Goal: Task Accomplishment & Management: Manage account settings

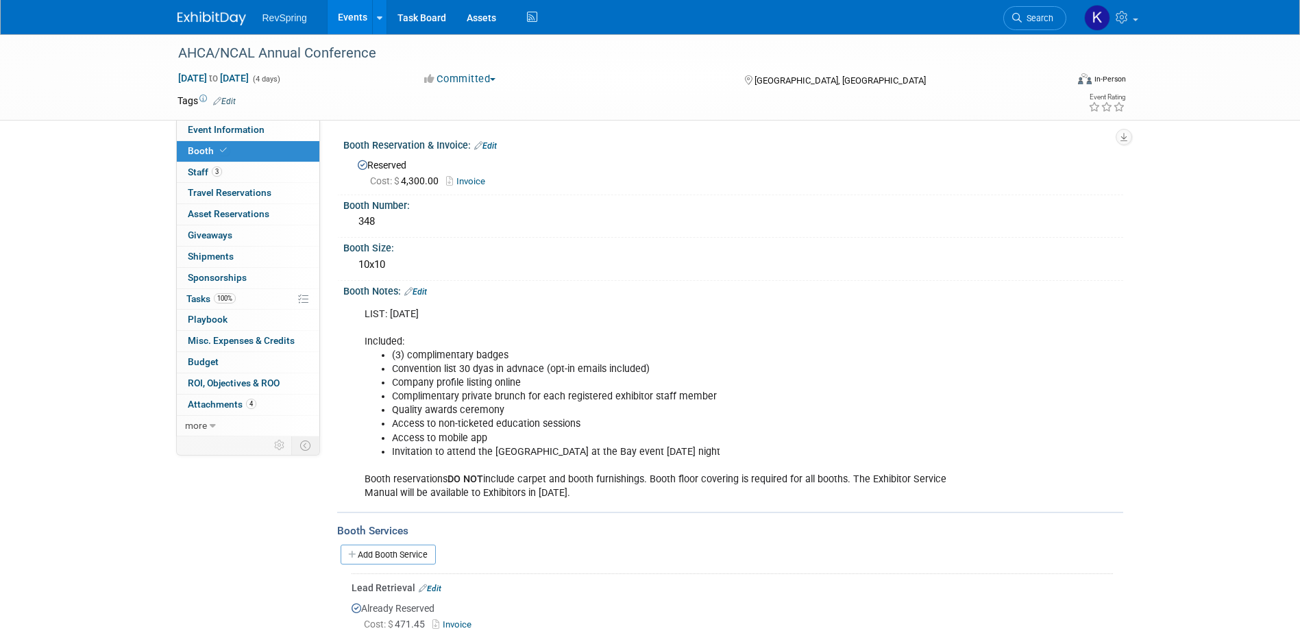
click link "Events"
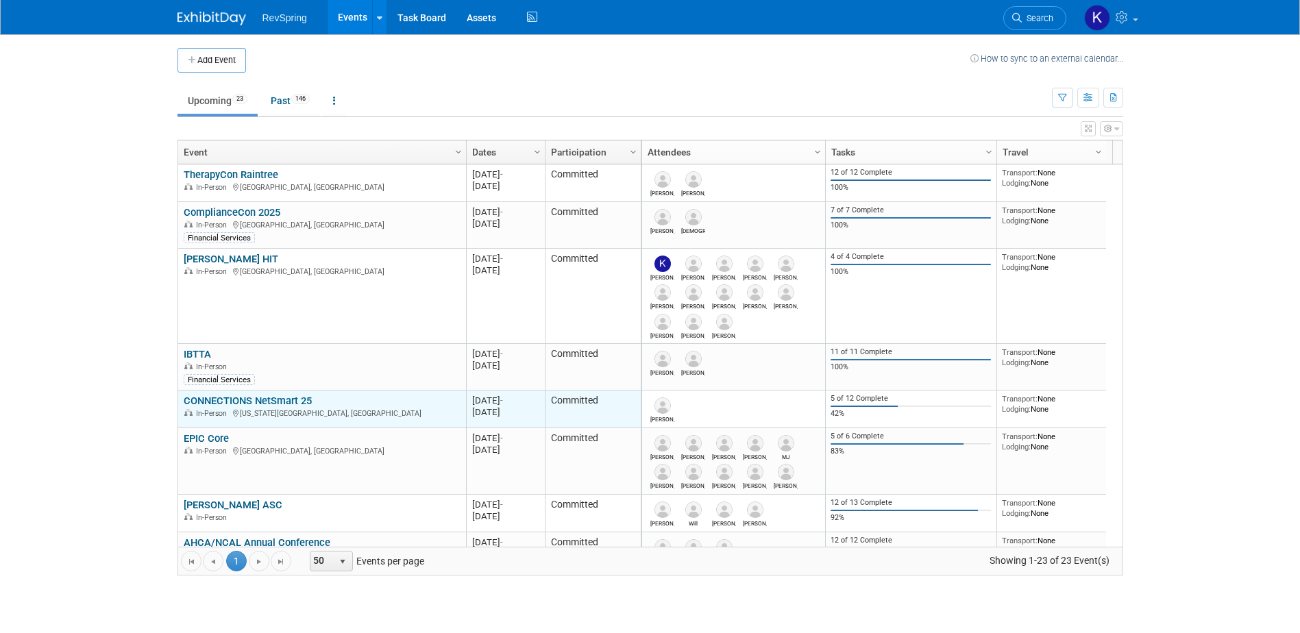
click at [273, 395] on link "CONNECTIONS NetSmart 25" at bounding box center [248, 401] width 128 height 12
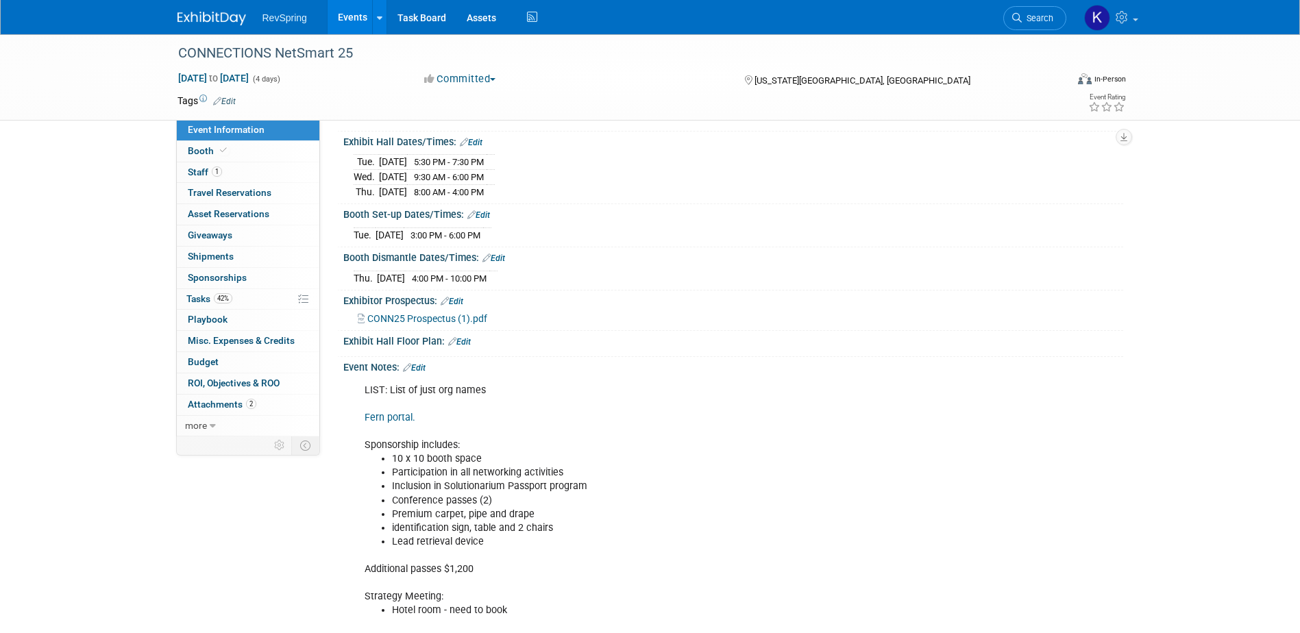
scroll to position [137, 0]
click at [1045, 21] on span "Search" at bounding box center [1037, 18] width 32 height 10
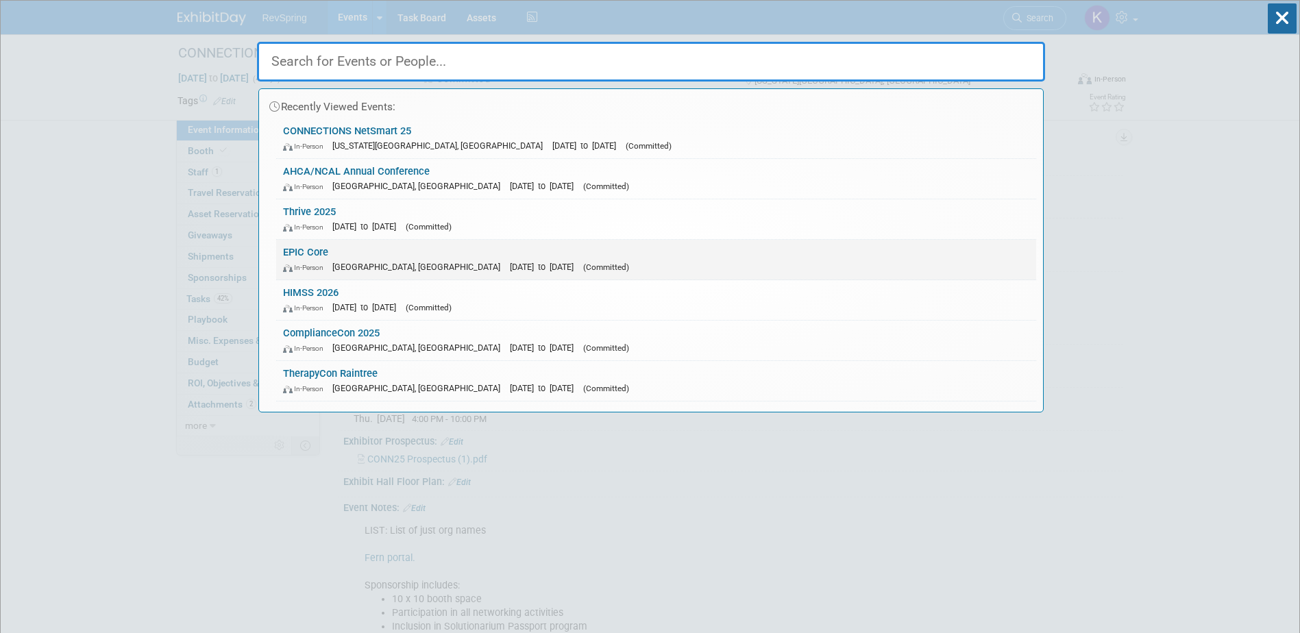
click at [767, 249] on link "EPIC Core In-Person New Orleans, LA Oct 15, 2025 to Oct 17, 2025 (Committed)" at bounding box center [656, 260] width 760 height 40
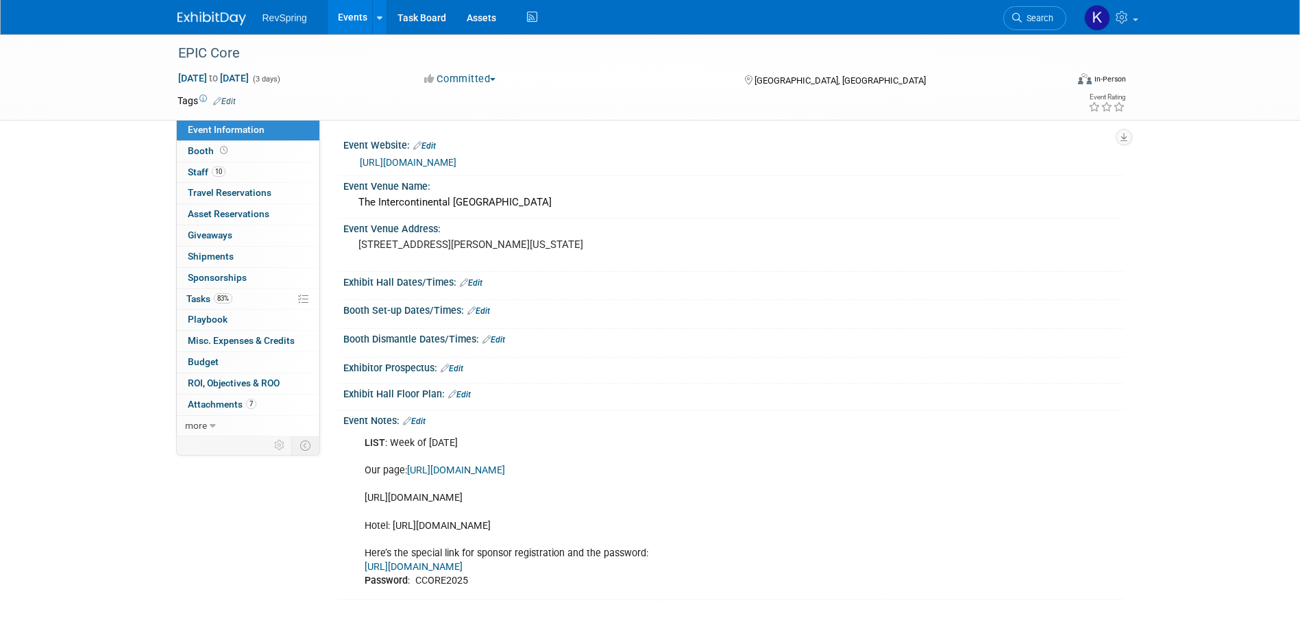
drag, startPoint x: 549, startPoint y: 510, endPoint x: 358, endPoint y: 501, distance: 190.7
click at [358, 501] on div "LIST : Week of [DATE] Our page: [URL][DOMAIN_NAME] [URL][DOMAIN_NAME] Hotel: [U…" at bounding box center [663, 512] width 617 height 165
click at [243, 179] on link "10 Staff 10" at bounding box center [248, 172] width 142 height 21
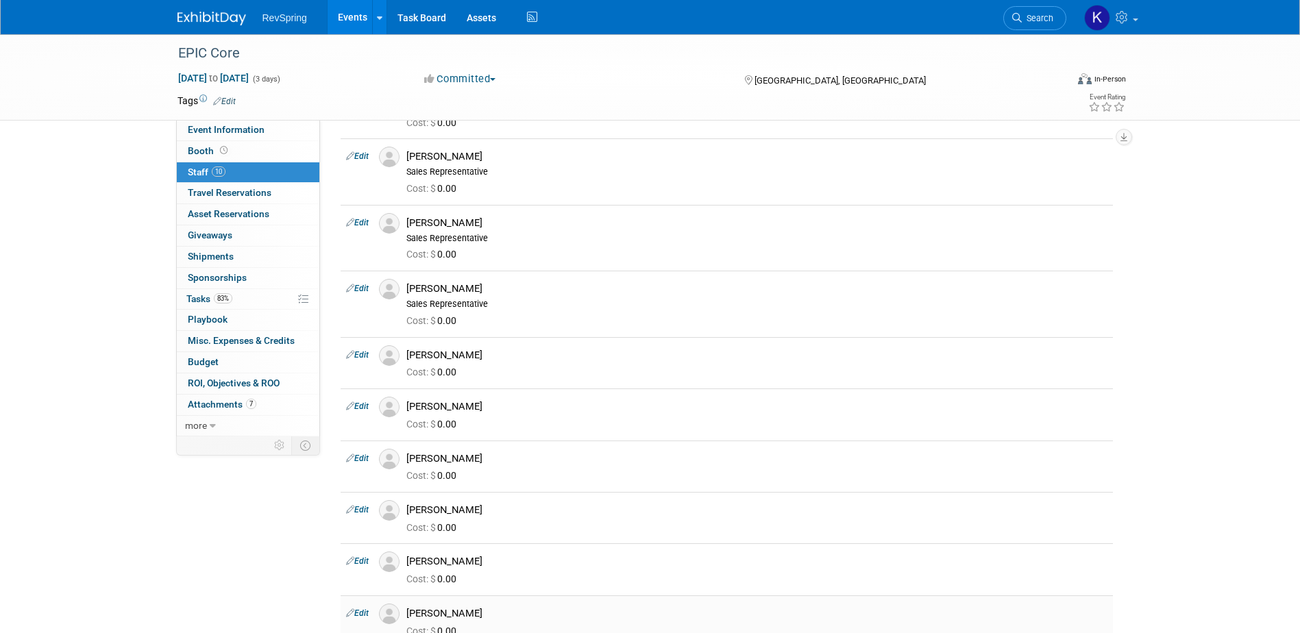
scroll to position [206, 0]
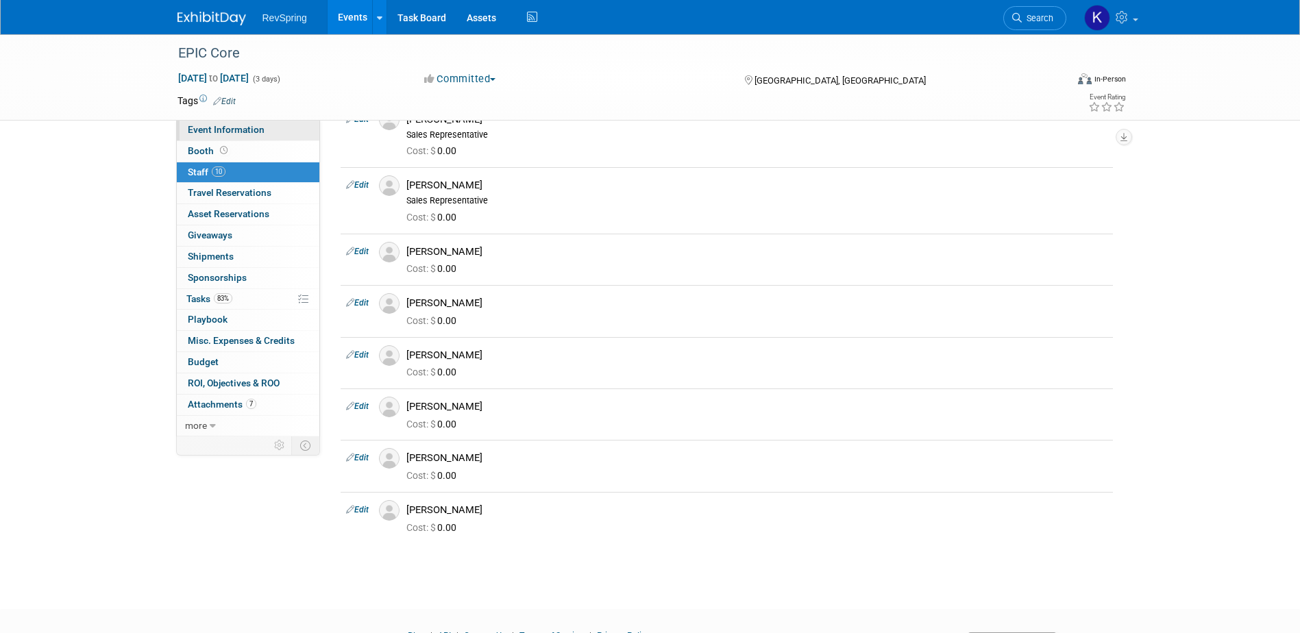
click at [218, 124] on span "Event Information" at bounding box center [226, 129] width 77 height 11
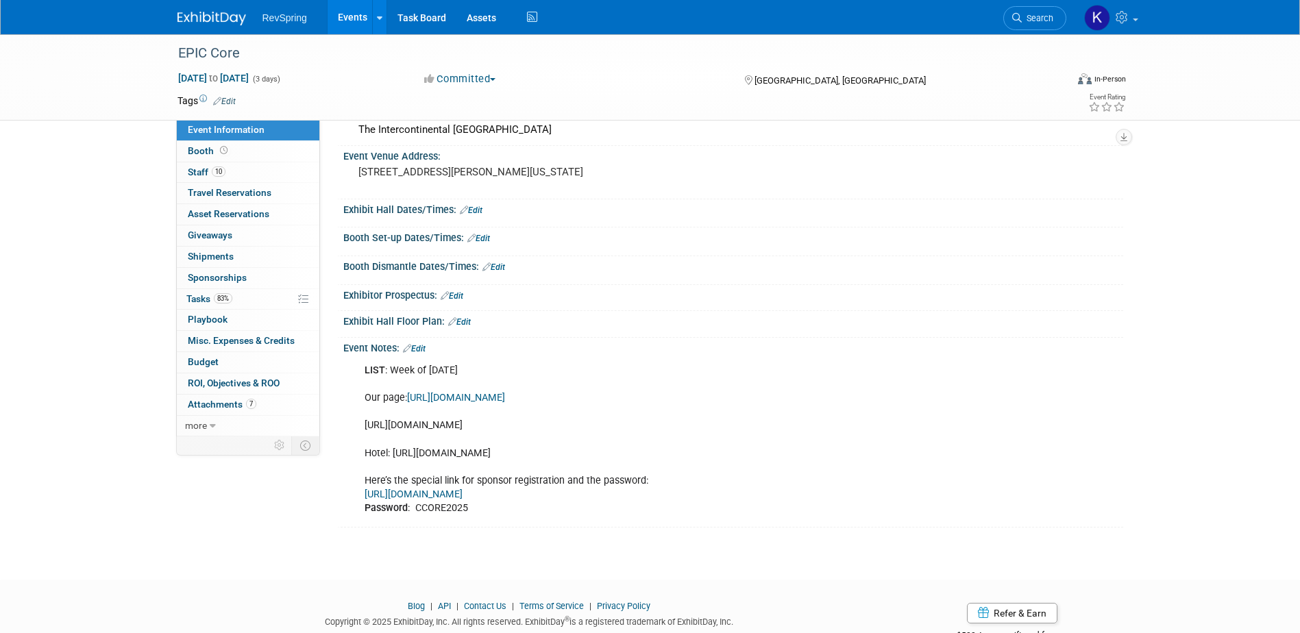
scroll to position [129, 0]
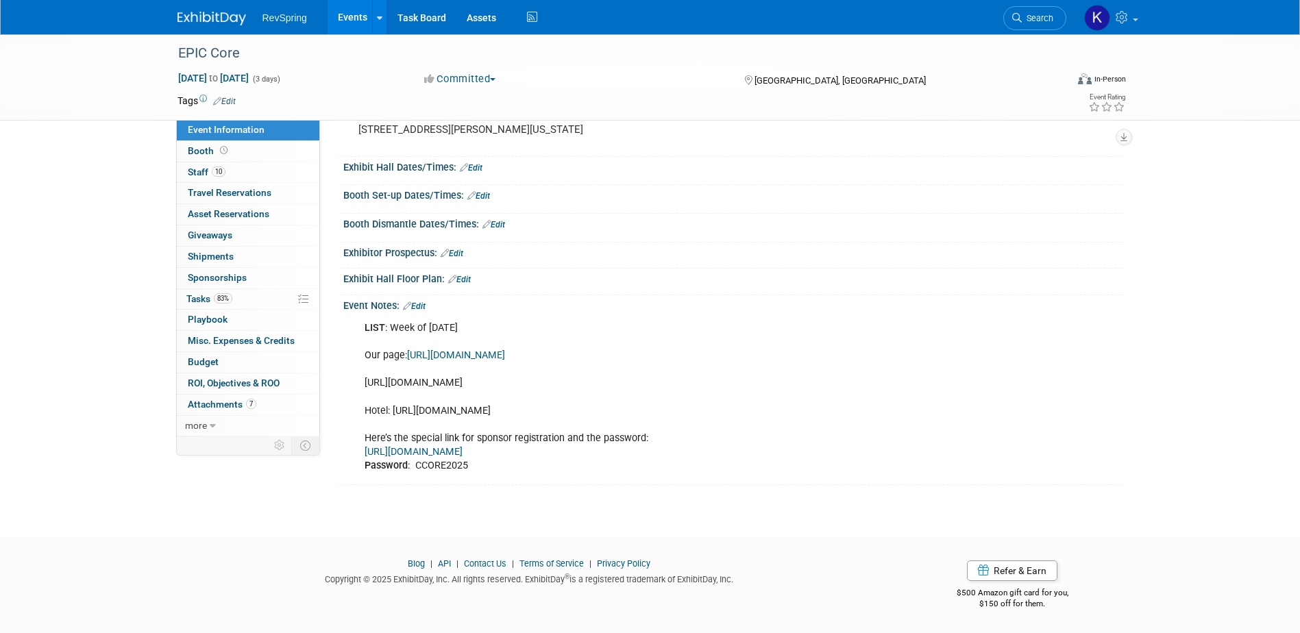
click at [423, 301] on link "Edit" at bounding box center [414, 306] width 23 height 10
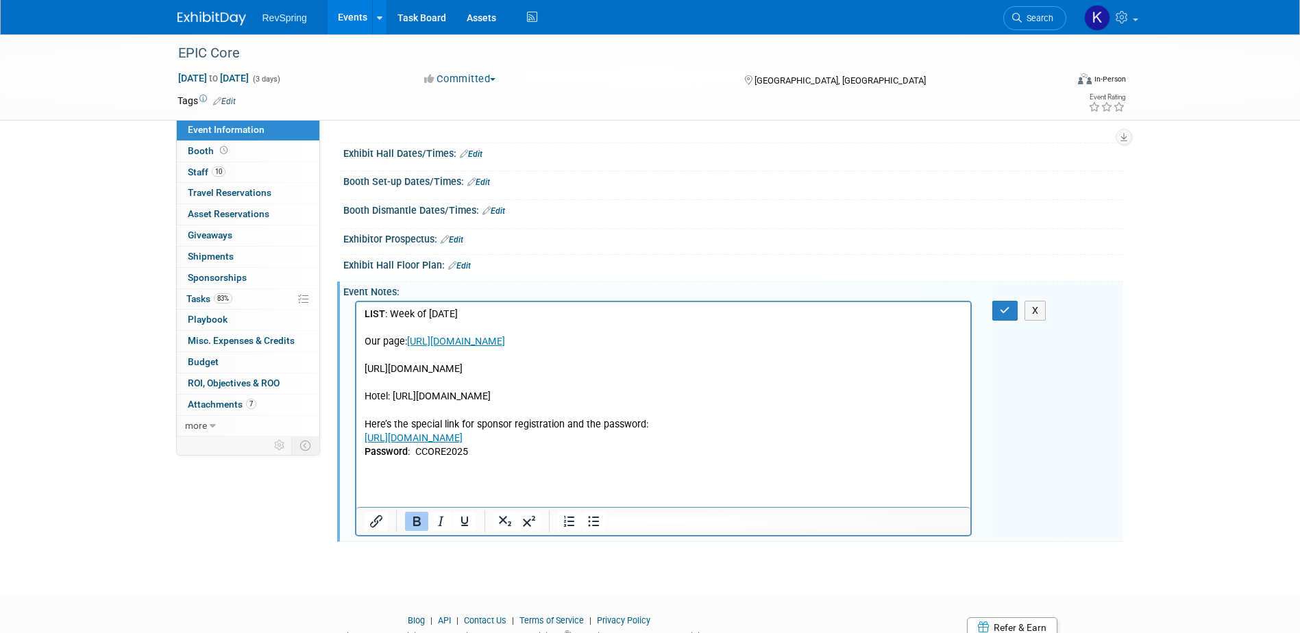
scroll to position [0, 0]
click at [491, 459] on html "LIST : Week of July 28 Our page: https://whova.com/xems/engage/sponsor/eccfm_20…" at bounding box center [663, 380] width 615 height 157
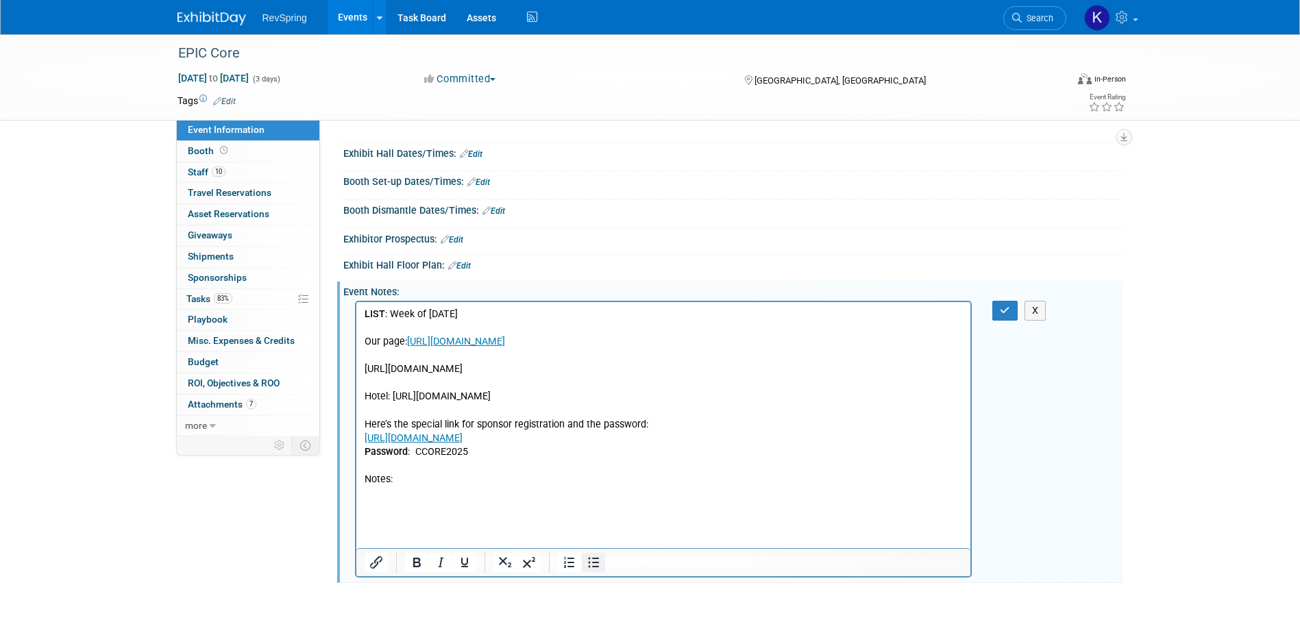
click at [591, 557] on icon "Bullet list" at bounding box center [593, 562] width 16 height 16
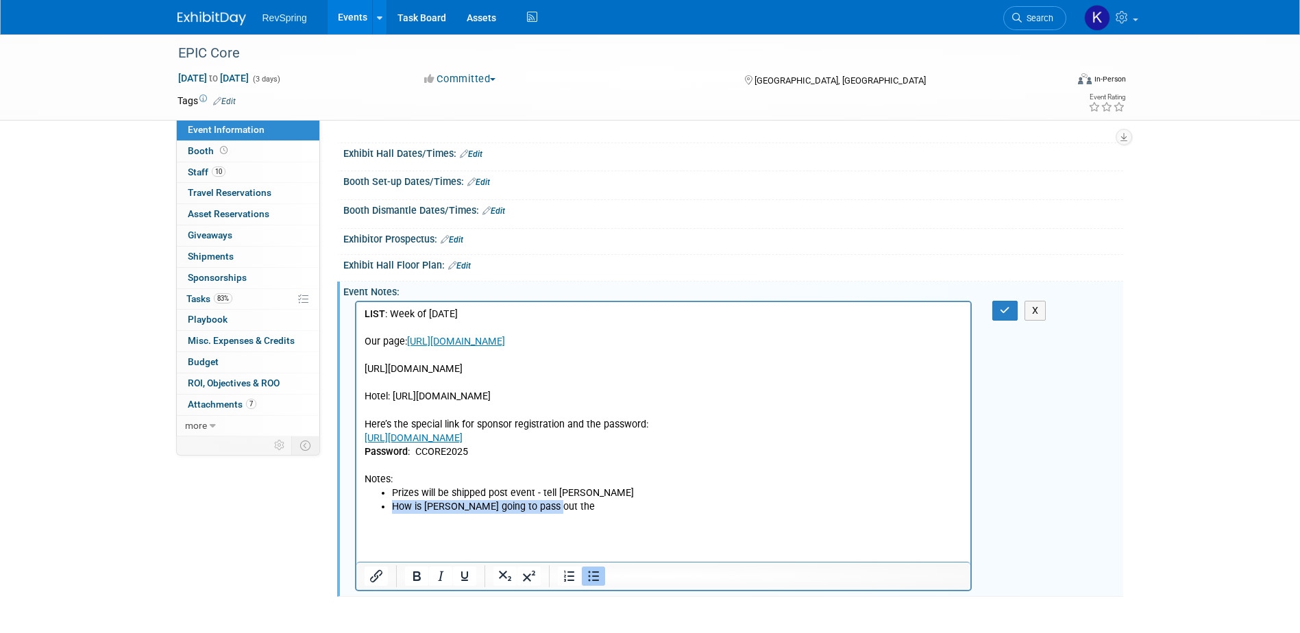
drag, startPoint x: 576, startPoint y: 524, endPoint x: 382, endPoint y: 515, distance: 194.8
click at [391, 514] on li "How is Kennon going to pass out the" at bounding box center [676, 507] width 571 height 14
click at [1011, 310] on button "button" at bounding box center [1004, 311] width 25 height 20
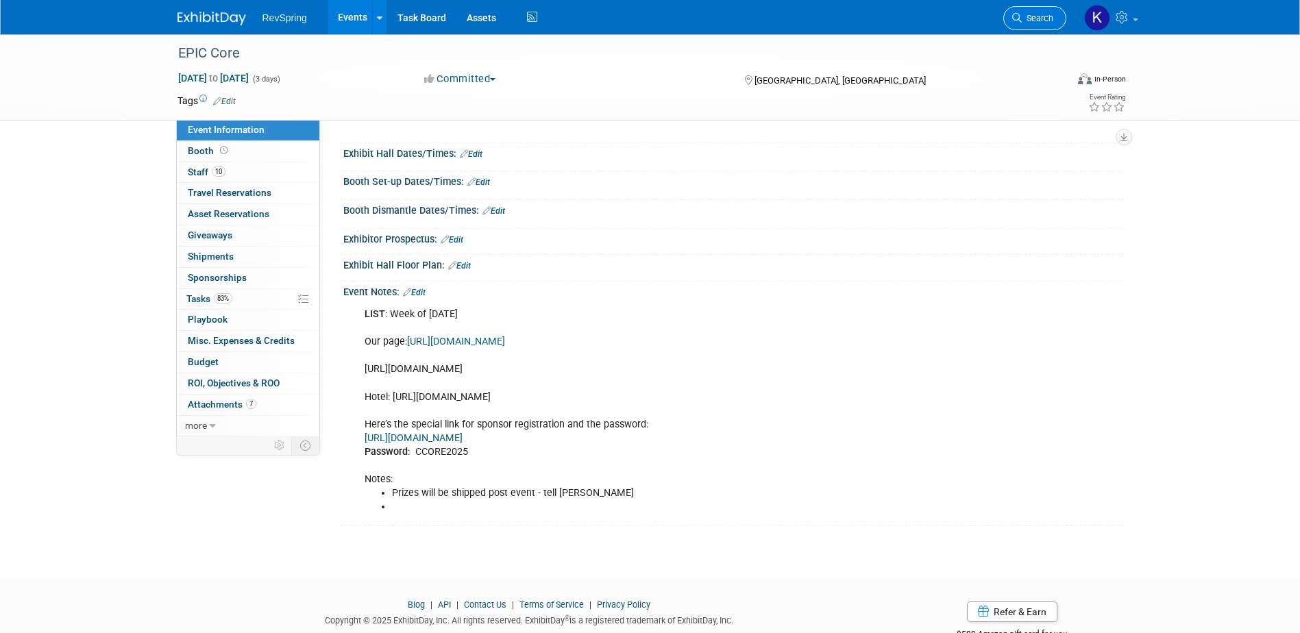
click at [1015, 13] on icon at bounding box center [1017, 18] width 10 height 10
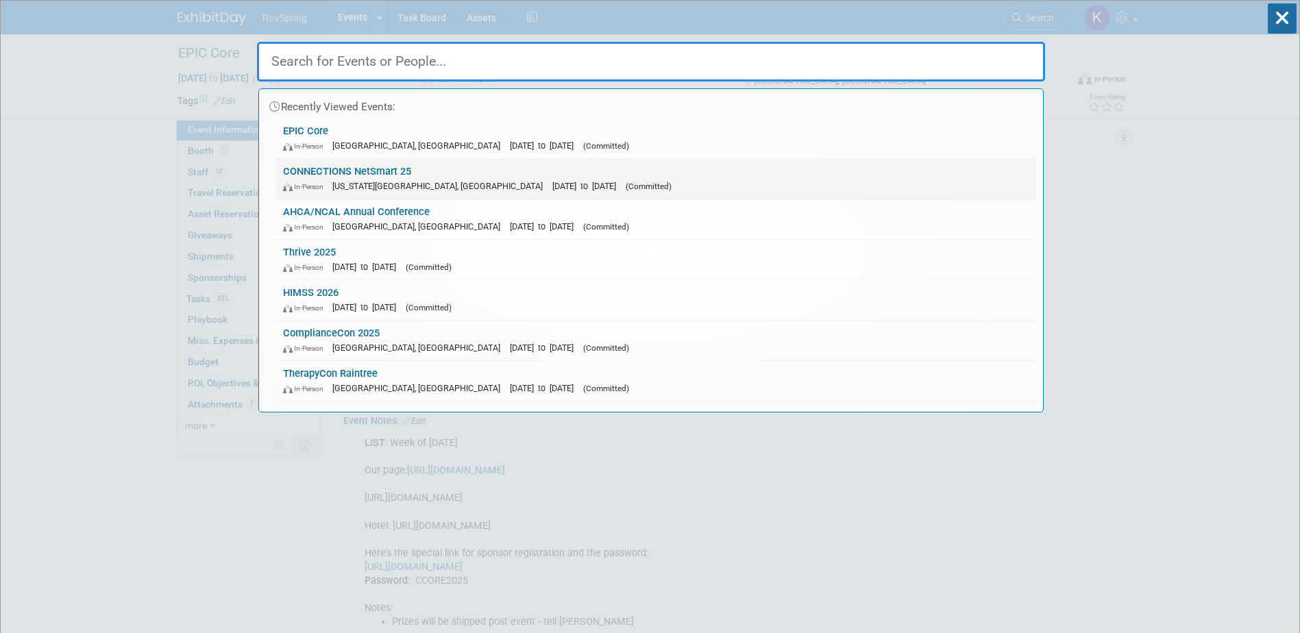
click at [524, 169] on link "CONNECTIONS NetSmart 25 In-Person Kansas City, MO Oct 14, 2025 to Oct 17, 2025 …" at bounding box center [656, 179] width 760 height 40
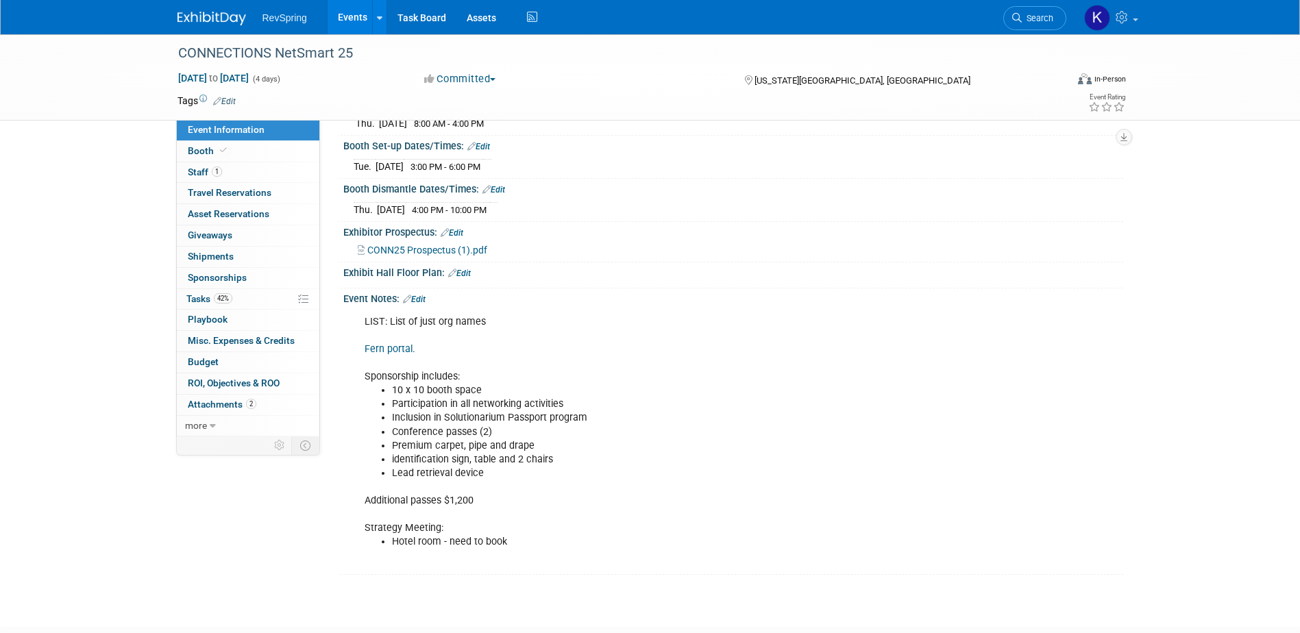
scroll to position [274, 0]
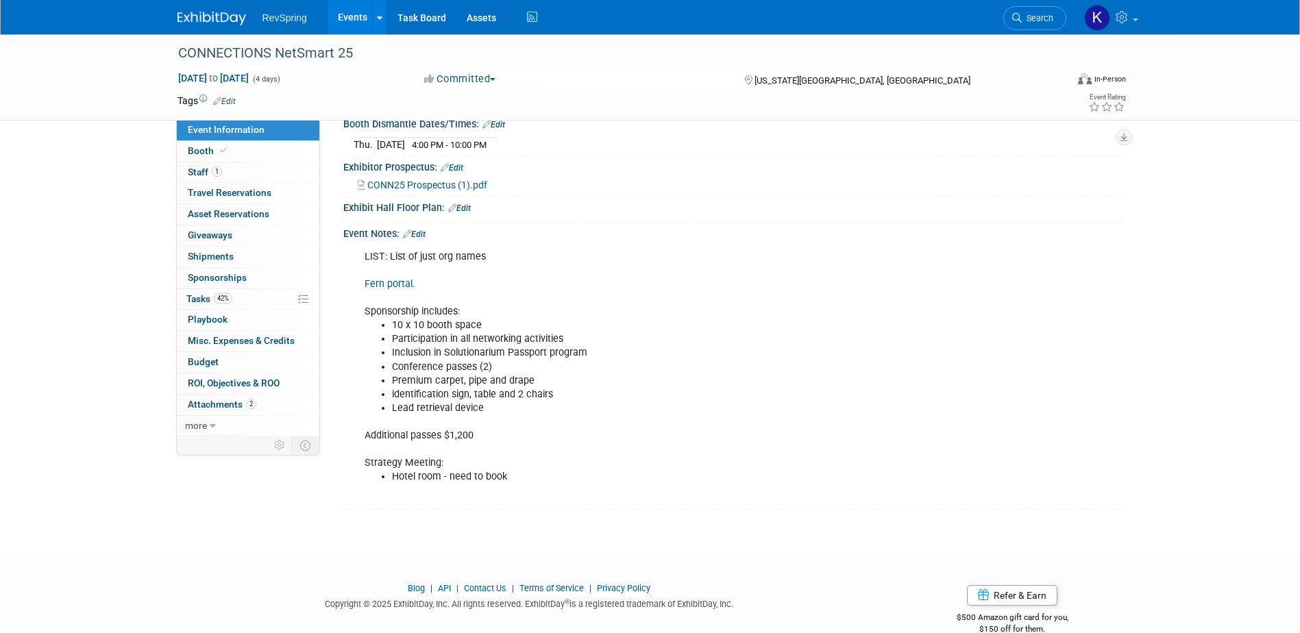
click at [424, 235] on link "Edit" at bounding box center [414, 235] width 23 height 10
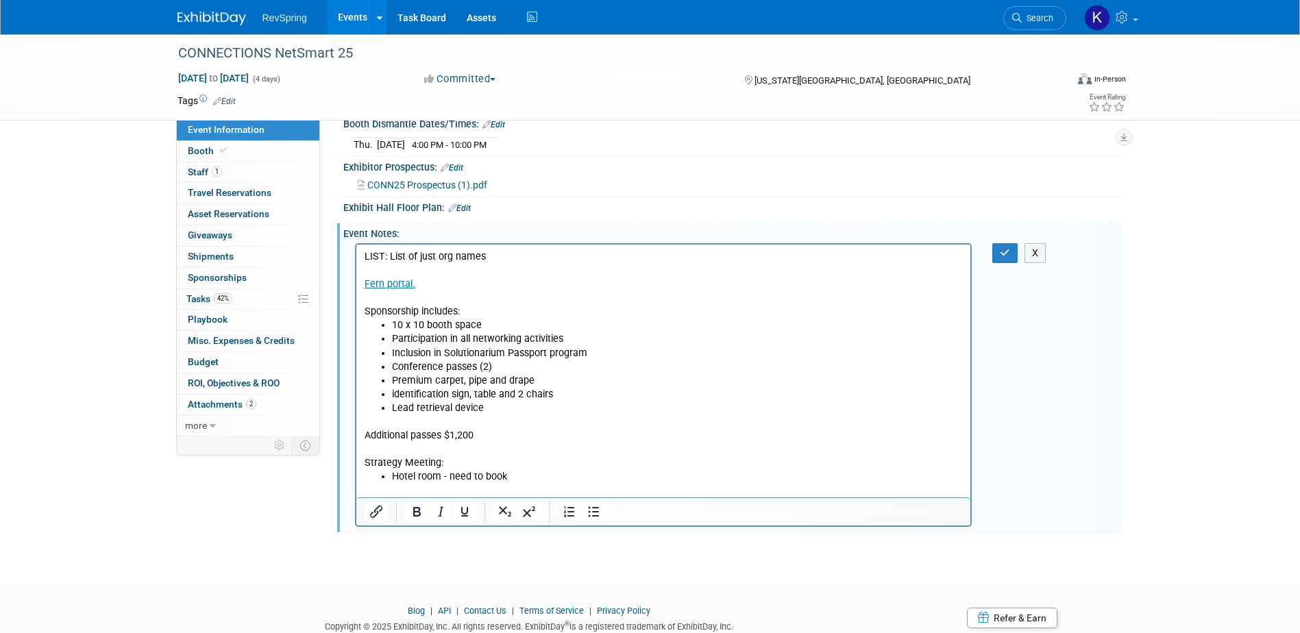
scroll to position [0, 0]
click at [519, 475] on li "Hotel room - need to book" at bounding box center [676, 476] width 571 height 14
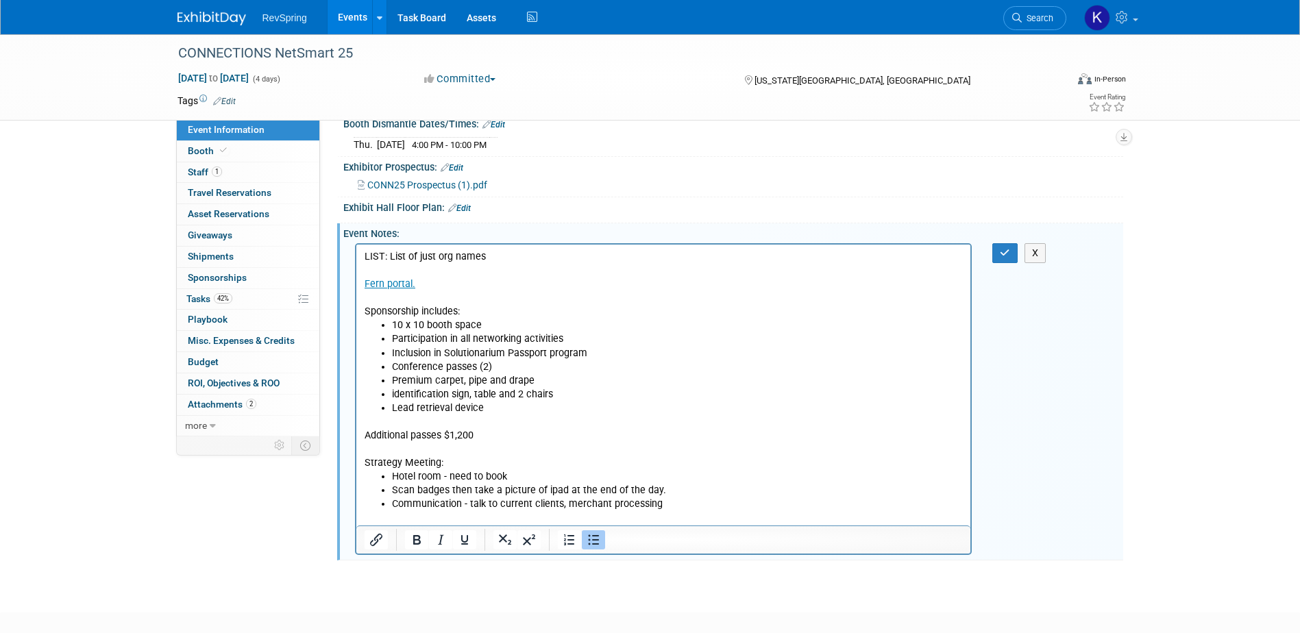
click at [563, 506] on li "Communication - talk to current clients, merchant processing" at bounding box center [676, 504] width 571 height 14
click at [686, 508] on li "Communication - talk to current clients - merchant processing" at bounding box center [676, 504] width 571 height 14
drag, startPoint x: 451, startPoint y: 460, endPoint x: 358, endPoint y: 460, distance: 93.2
click at [358, 460] on html "LIST: List of just org names Fern portal. Sponsorship includes: 10 x 10 booth s…" at bounding box center [663, 384] width 615 height 281
click at [645, 471] on li "Hotel room - need to book" at bounding box center [676, 476] width 571 height 14
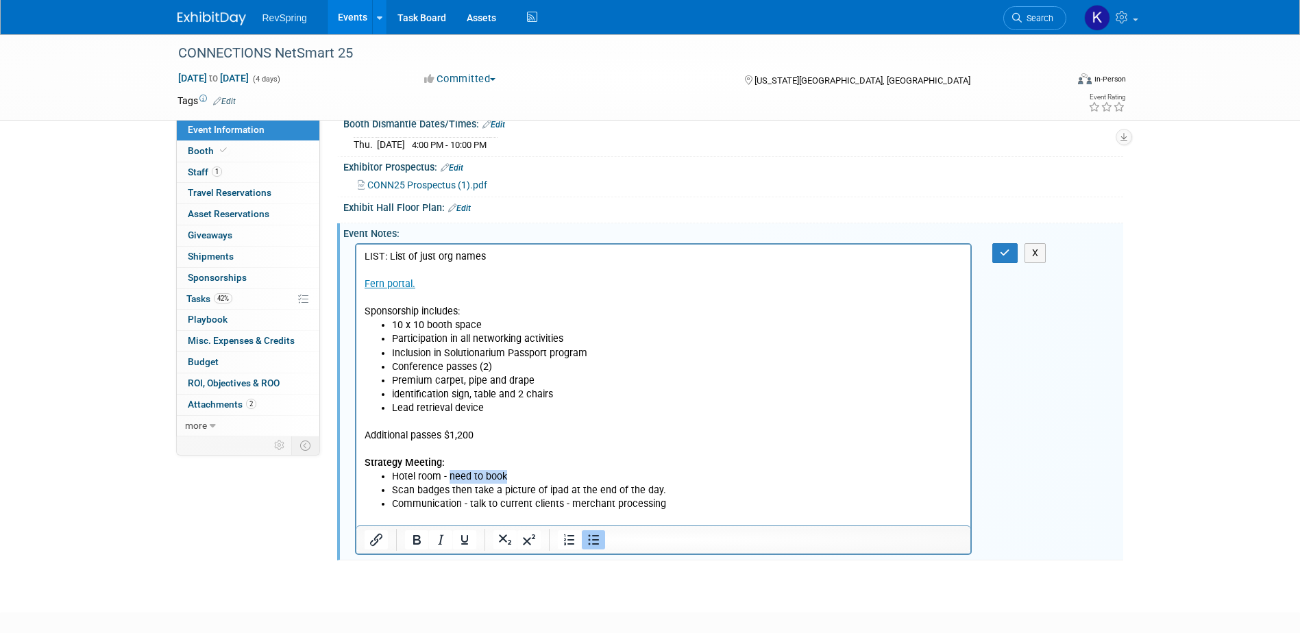
drag, startPoint x: 516, startPoint y: 474, endPoint x: 448, endPoint y: 478, distance: 67.9
click at [448, 478] on li "Hotel room - need to book" at bounding box center [676, 476] width 571 height 14
click at [704, 508] on li "Communication - talk to current clients - merchant processing" at bounding box center [676, 504] width 571 height 14
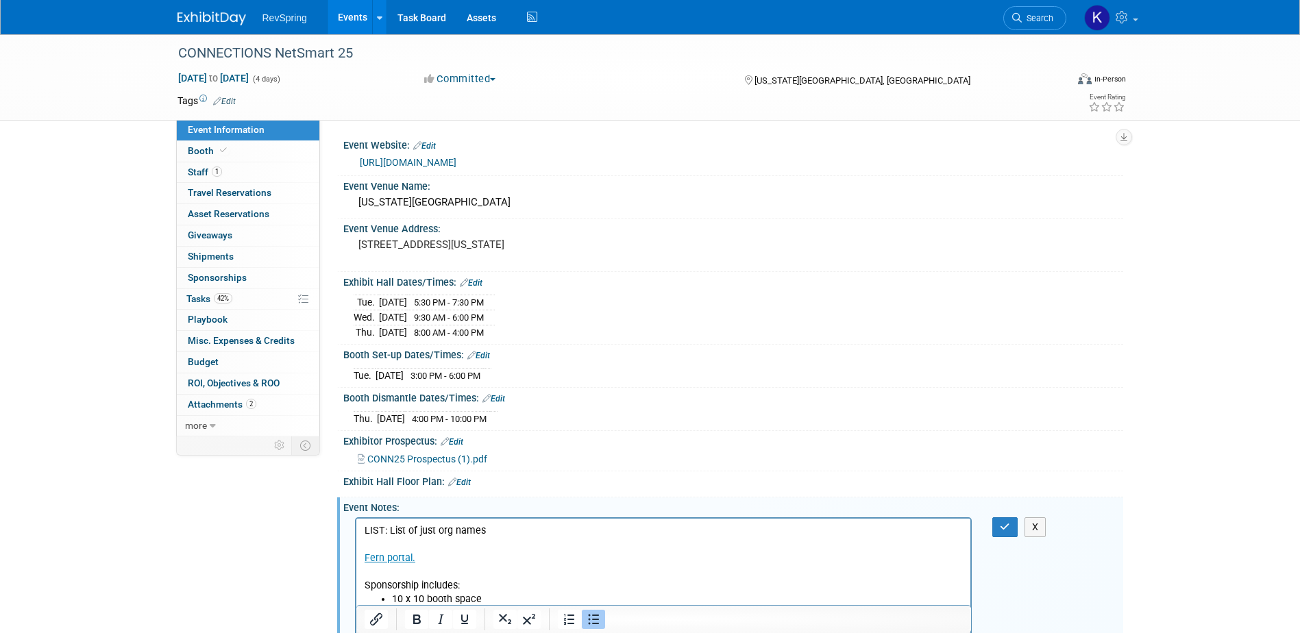
drag, startPoint x: 625, startPoint y: 547, endPoint x: 573, endPoint y: 593, distance: 68.4
click at [625, 547] on p "LIST: List of just org names Fern portal. Sponsorship includes:" at bounding box center [663, 557] width 599 height 69
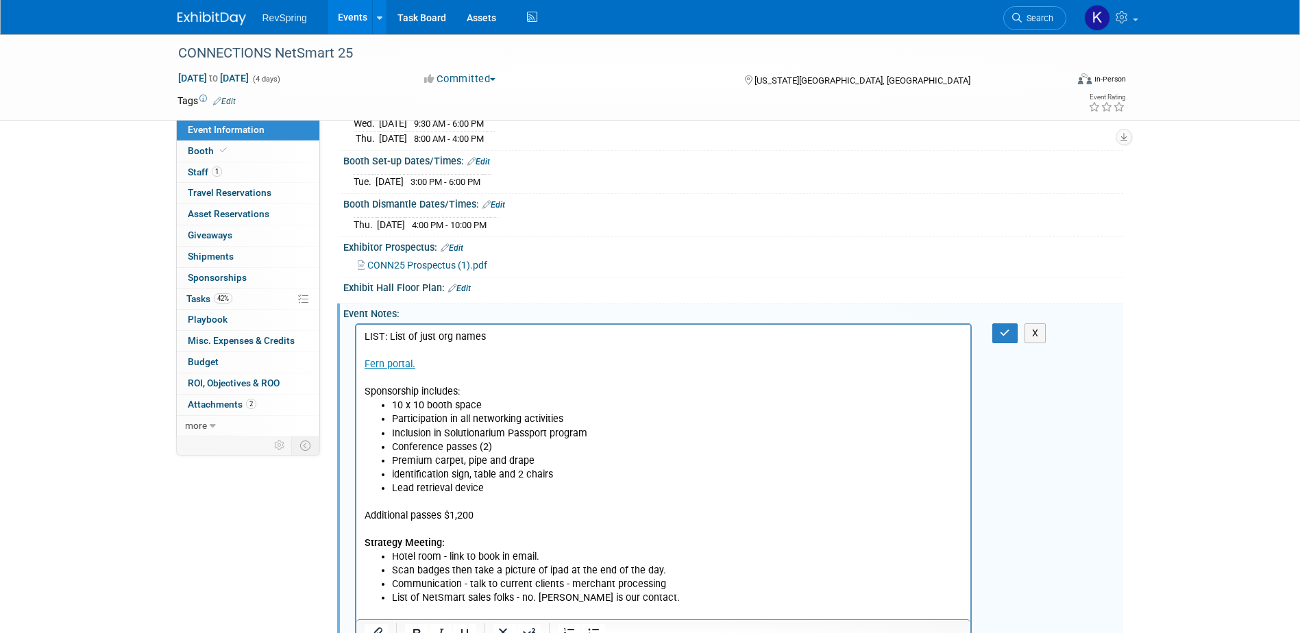
scroll to position [361, 0]
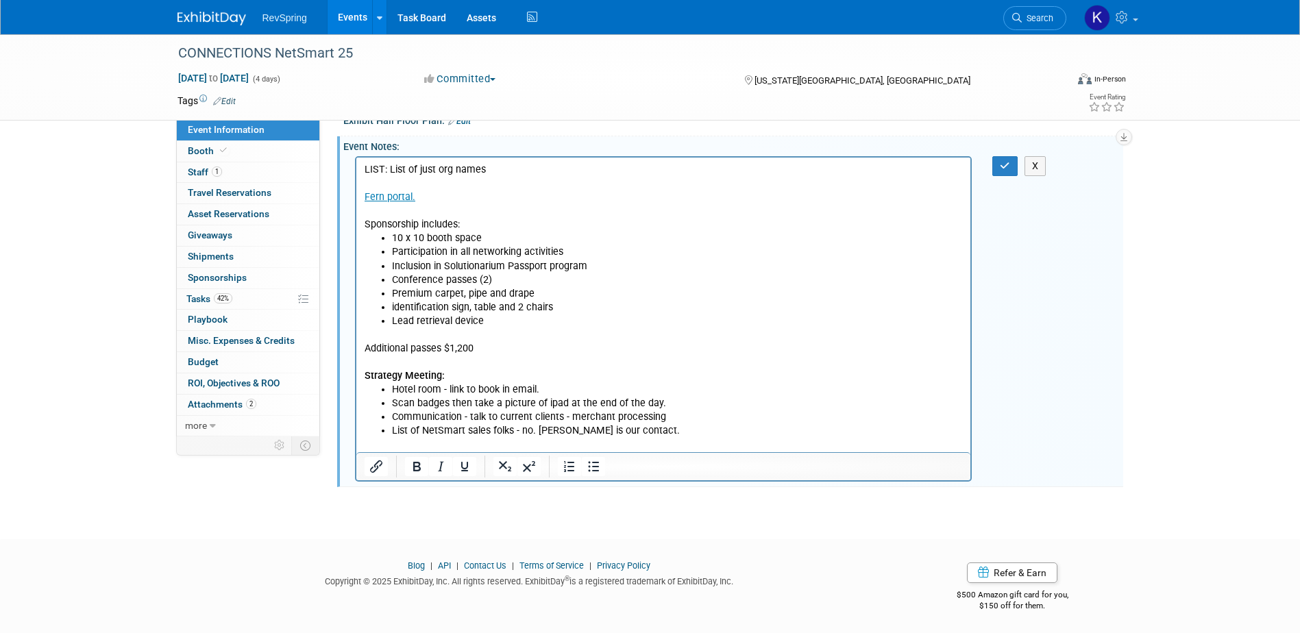
click at [682, 411] on li "Communication - talk to current clients - merchant processing" at bounding box center [676, 417] width 571 height 14
click at [667, 427] on li "List of NetSmart sales folks - no. Micky Lemon is our contact." at bounding box center [676, 430] width 571 height 14
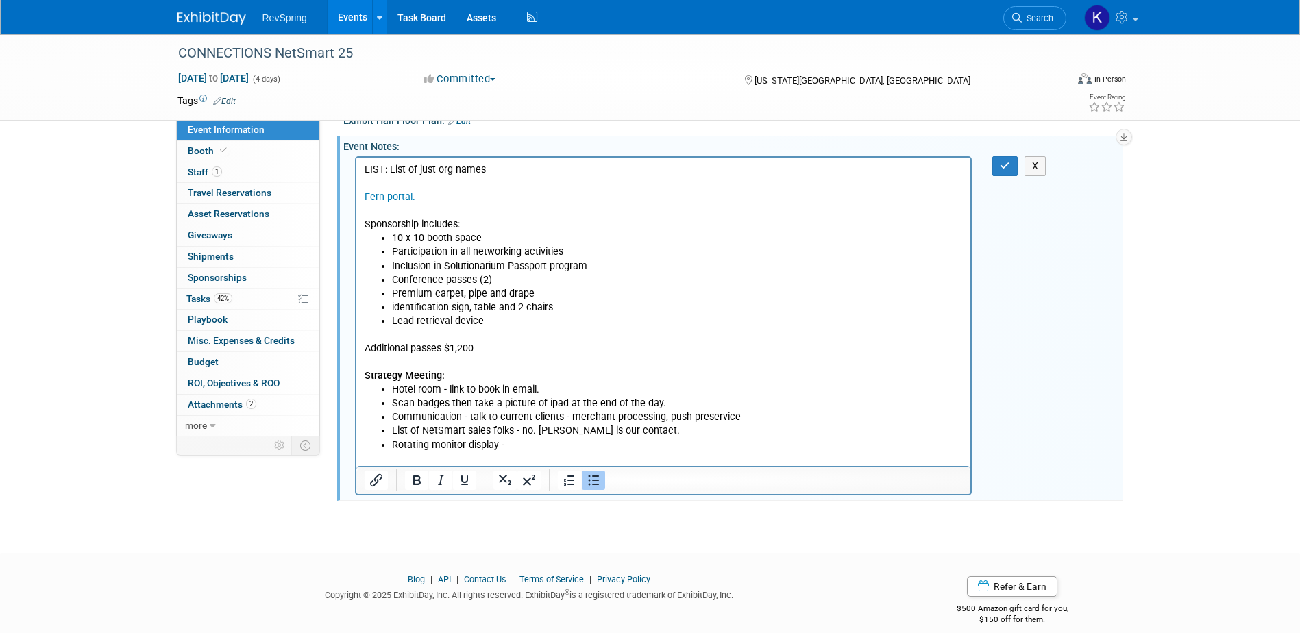
click at [531, 447] on li "Rotating monitor display -" at bounding box center [676, 445] width 571 height 14
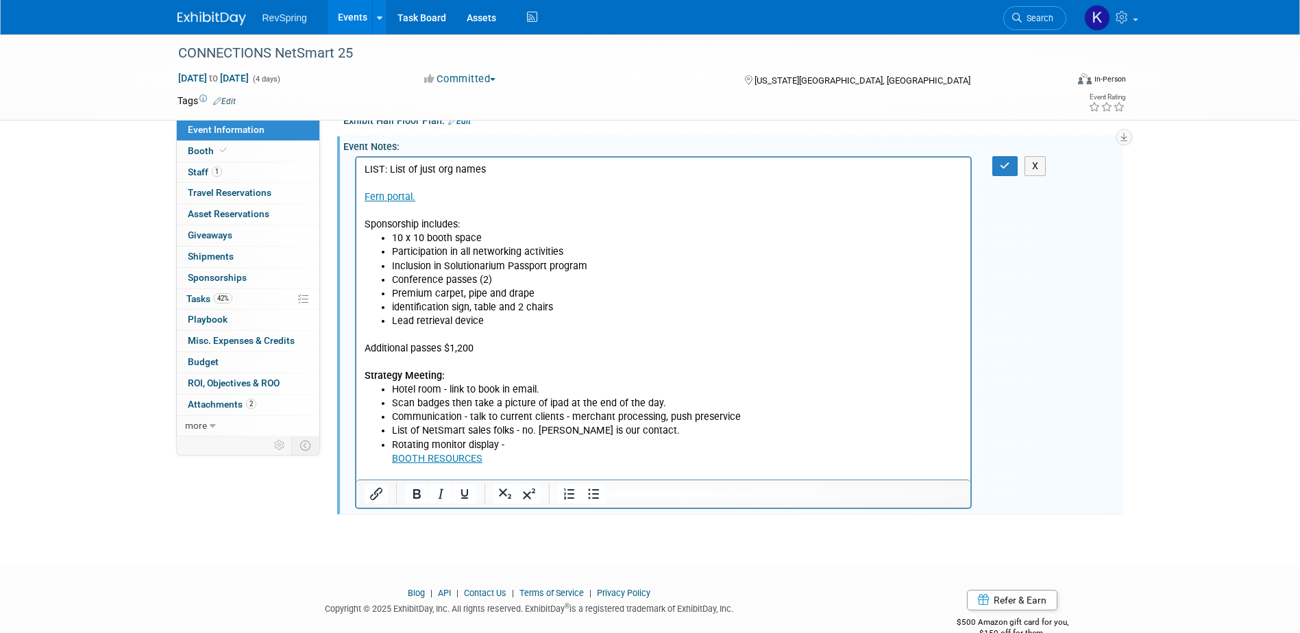
click at [532, 441] on li "Rotating monitor display - BOOTH RESOURCES" at bounding box center [676, 451] width 571 height 27
click at [519, 448] on li "Rotating monitor display - BOOTH RESOURCES" at bounding box center [676, 451] width 571 height 27
click at [510, 439] on li "Rotating monitor display - BOOTH RESOURCES" at bounding box center [676, 451] width 571 height 27
click at [504, 443] on li "Rotating monitor display - BOOTH RESOURCES" at bounding box center [676, 451] width 571 height 27
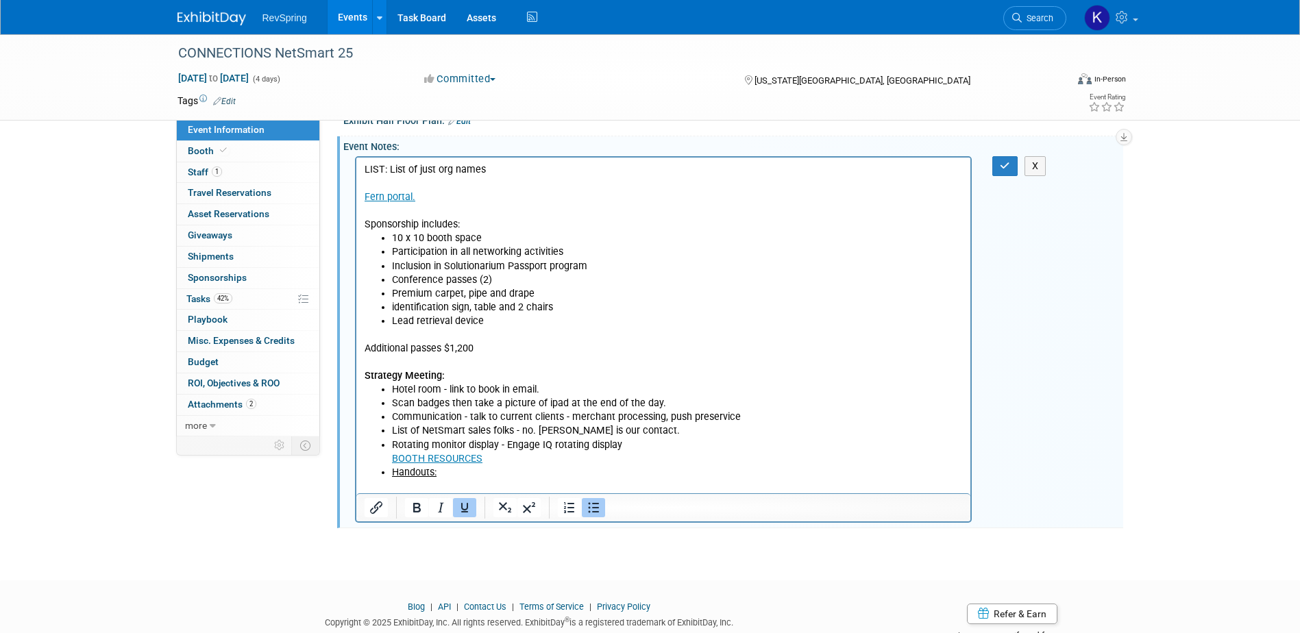
drag, startPoint x: 442, startPoint y: 467, endPoint x: 394, endPoint y: 471, distance: 48.1
click at [394, 471] on li "Handouts:" at bounding box center [676, 472] width 571 height 14
click at [469, 504] on icon "Underline" at bounding box center [464, 507] width 16 height 16
click at [454, 475] on li "Handouts:" at bounding box center [676, 472] width 571 height 14
drag, startPoint x: 513, startPoint y: 473, endPoint x: 506, endPoint y: 475, distance: 8.0
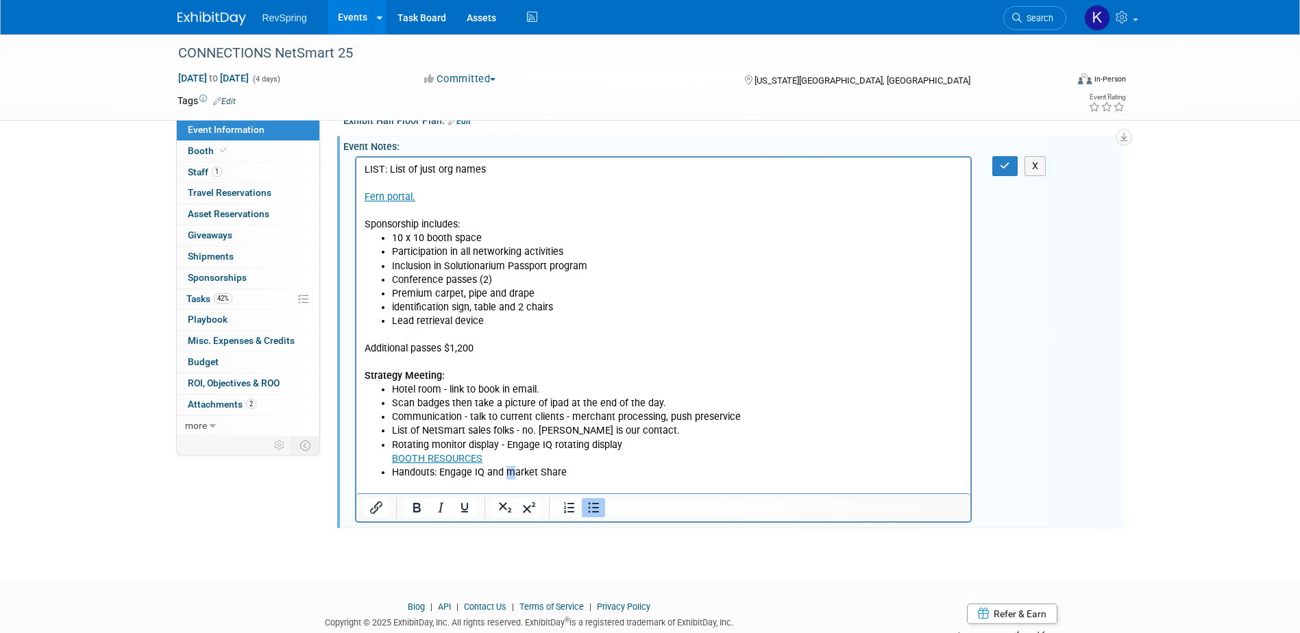
click at [506, 475] on li "Handouts: Engage IQ and market Share" at bounding box center [676, 472] width 571 height 14
click at [452, 460] on link "BOOTH RESOURCES" at bounding box center [436, 458] width 90 height 12
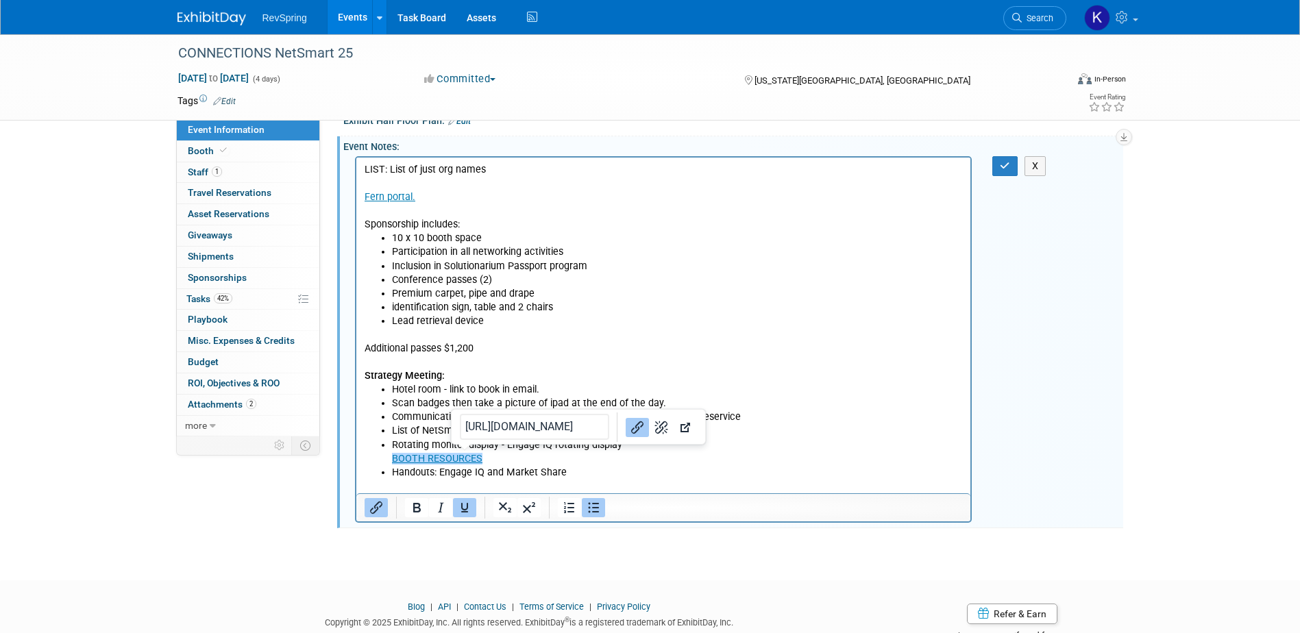
click at [625, 421] on button "Link" at bounding box center [636, 426] width 23 height 19
click at [591, 470] on li "Handouts: Engage IQ and Market Share" at bounding box center [676, 472] width 571 height 14
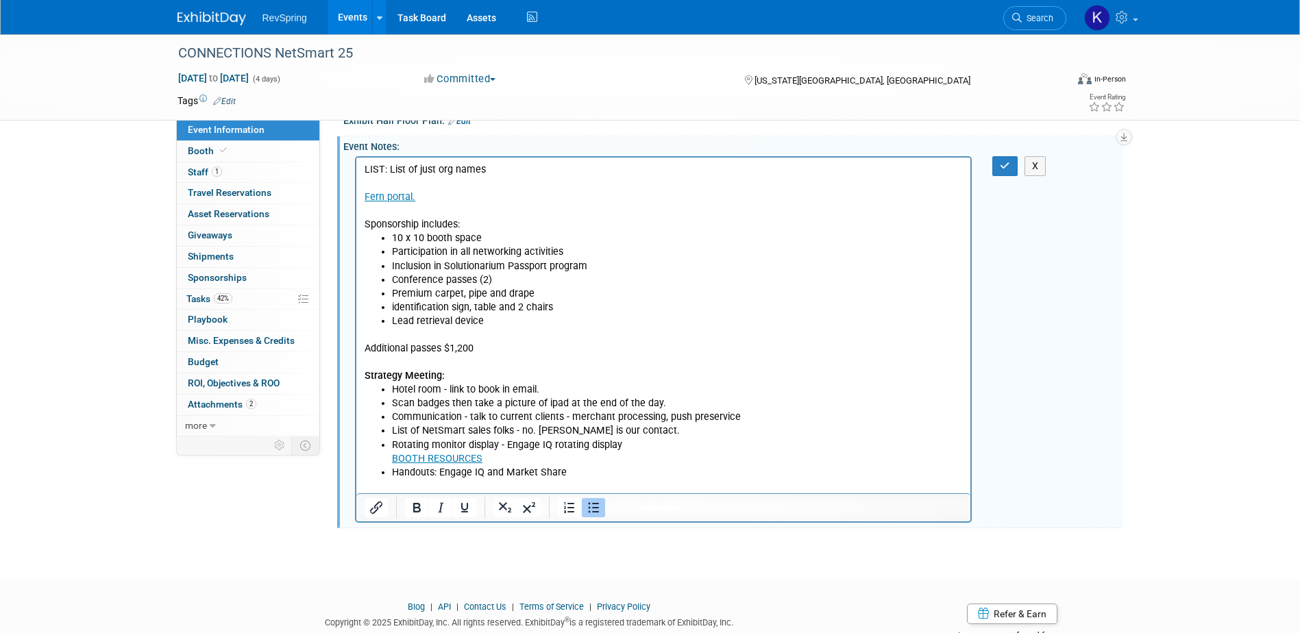
click at [691, 403] on li "Scan badges then take a picture of ipad at the end of the day." at bounding box center [676, 403] width 571 height 14
click at [597, 475] on li "Handouts: Engage IQ and Market Share" at bounding box center [676, 472] width 571 height 14
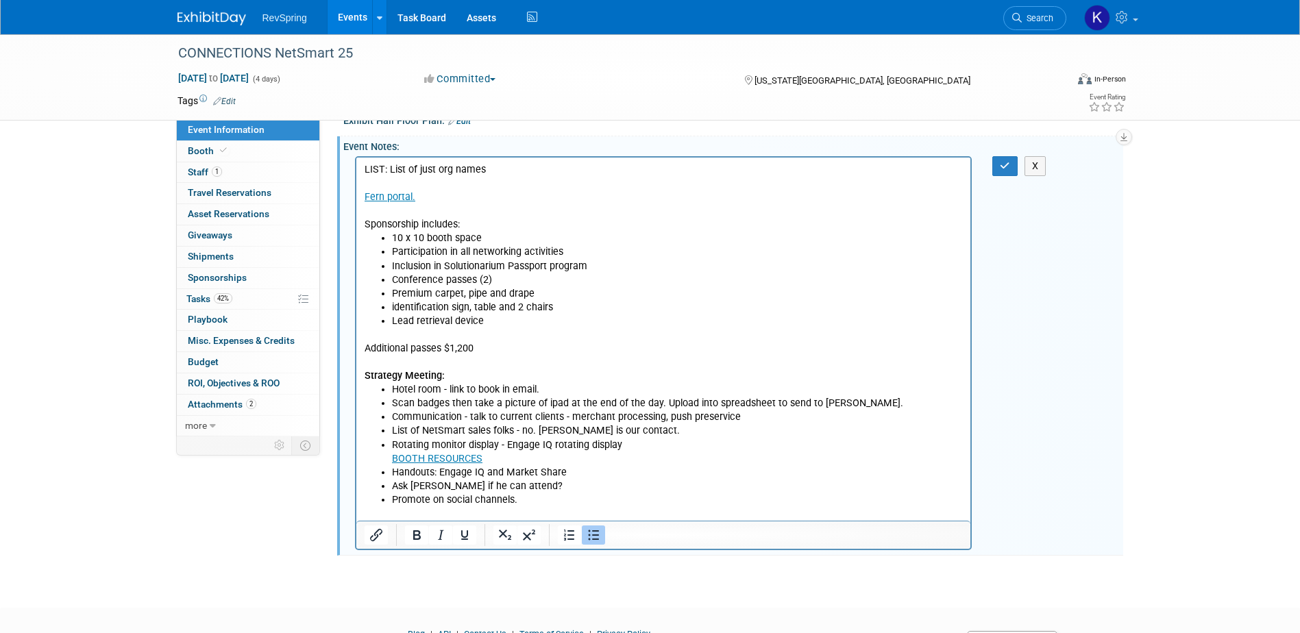
click at [758, 414] on li "Communication - talk to current clients - merchant processing, push preservice" at bounding box center [676, 417] width 571 height 14
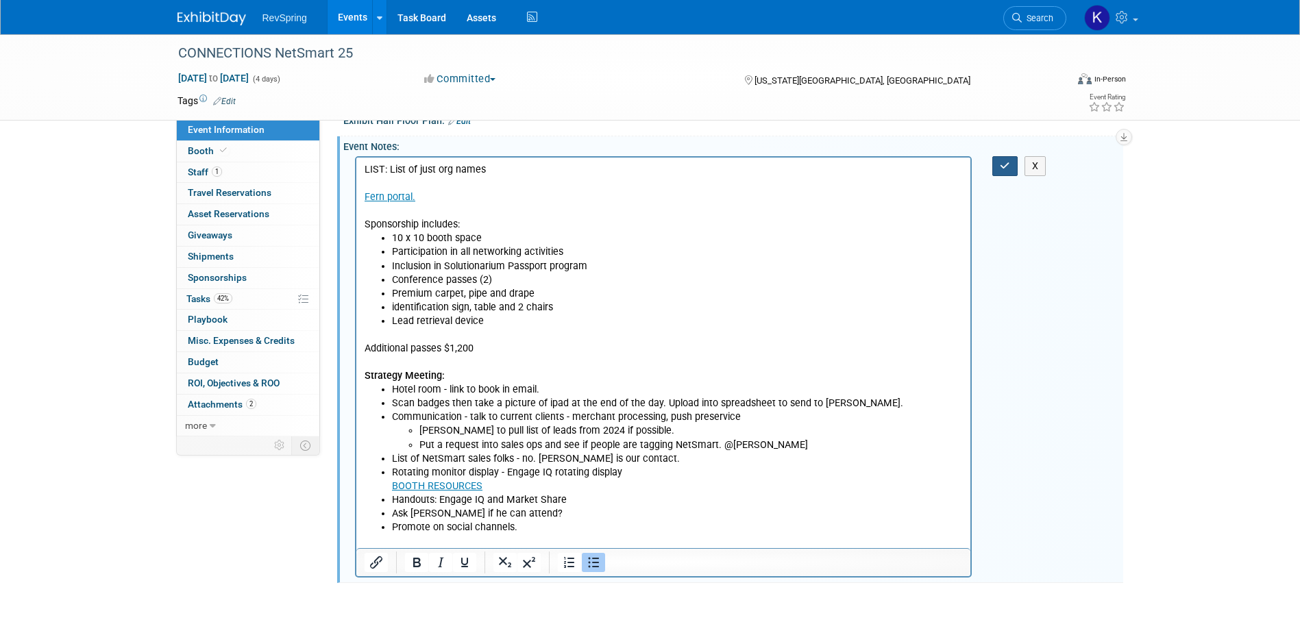
click at [1002, 169] on button "button" at bounding box center [1004, 166] width 25 height 20
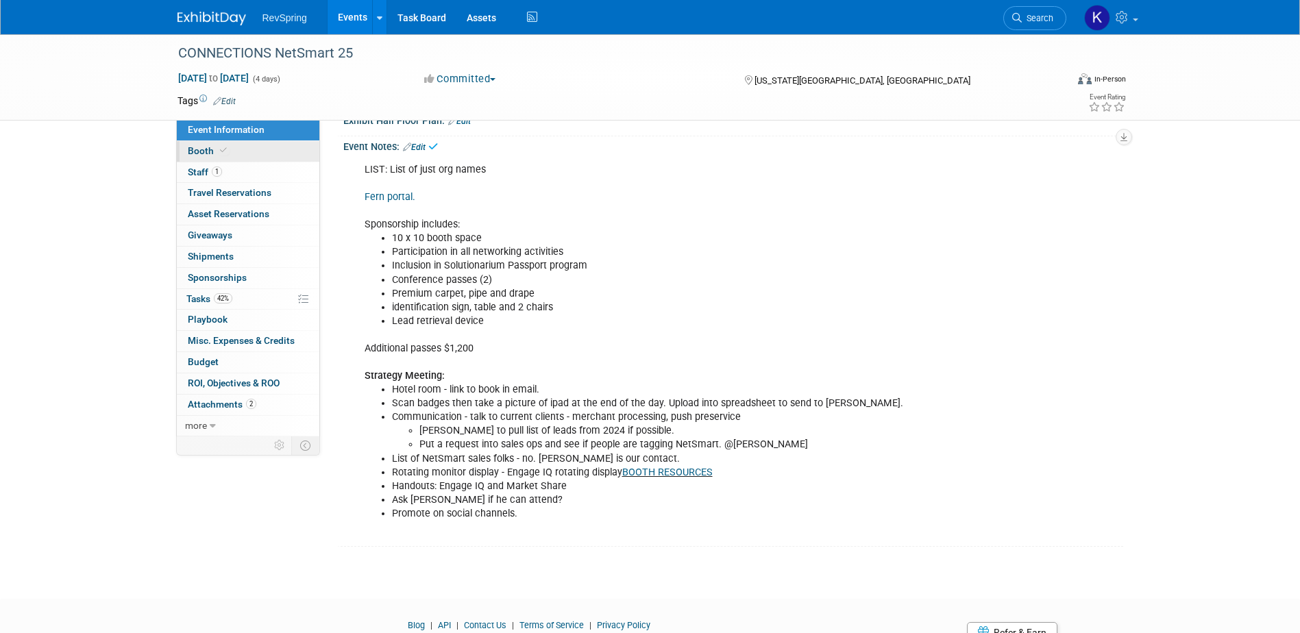
click at [224, 153] on icon at bounding box center [223, 151] width 7 height 8
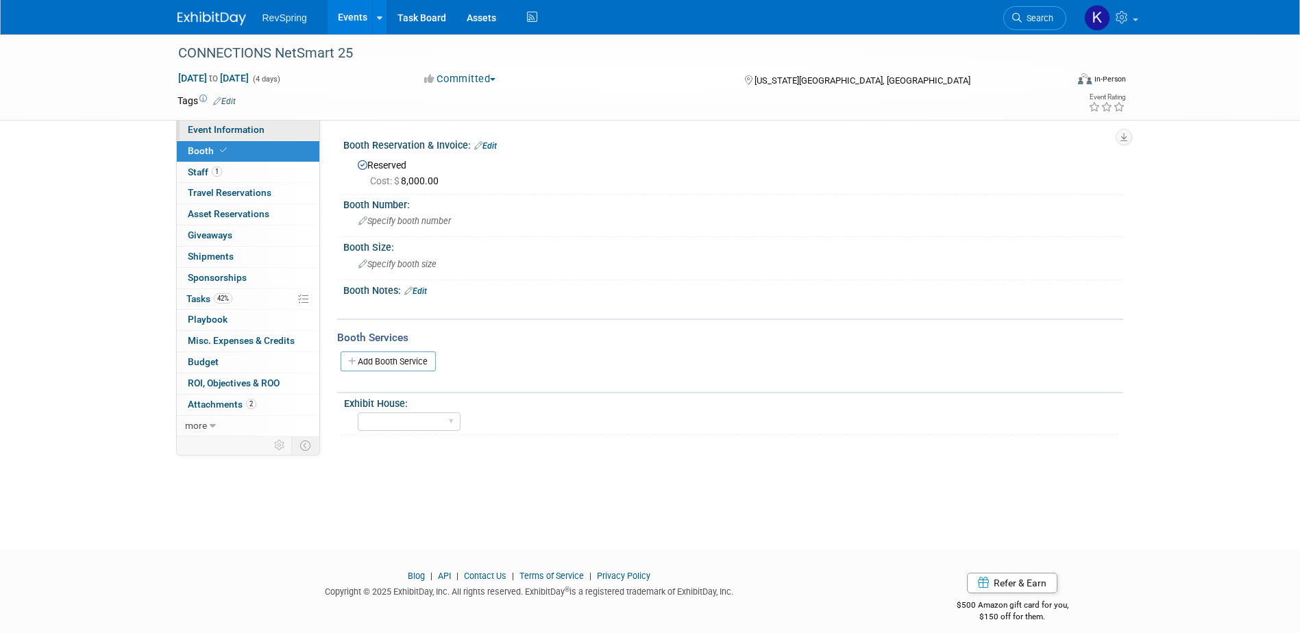
click at [240, 131] on span "Event Information" at bounding box center [226, 129] width 77 height 11
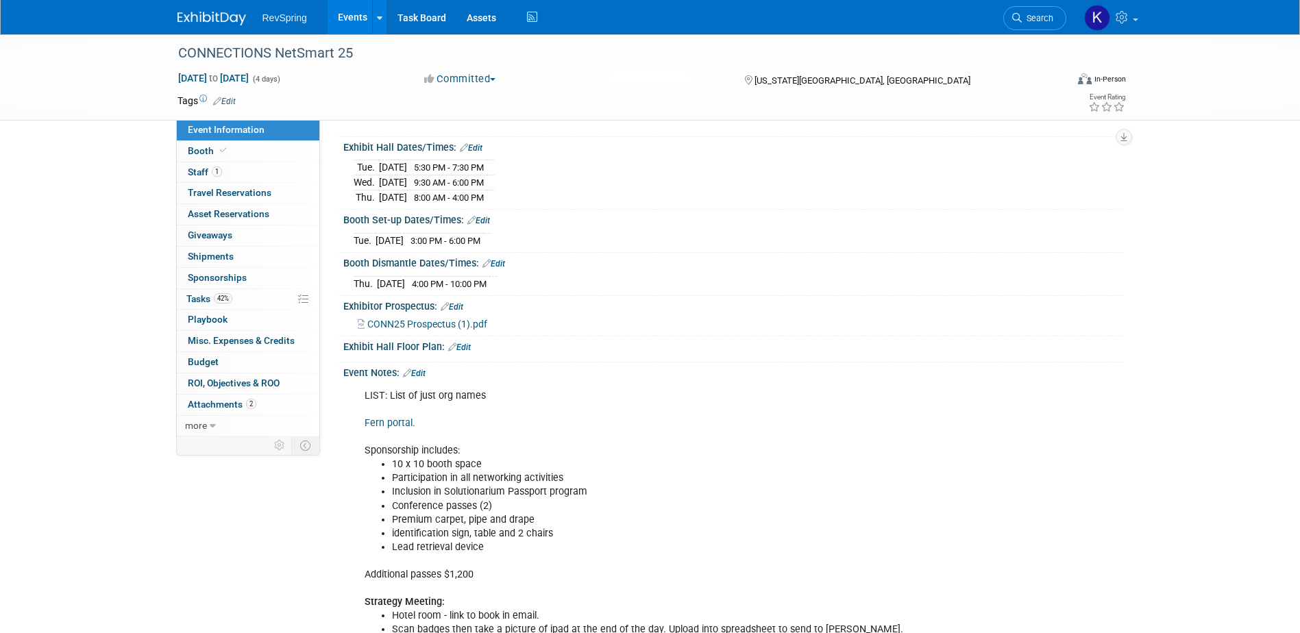
scroll to position [343, 0]
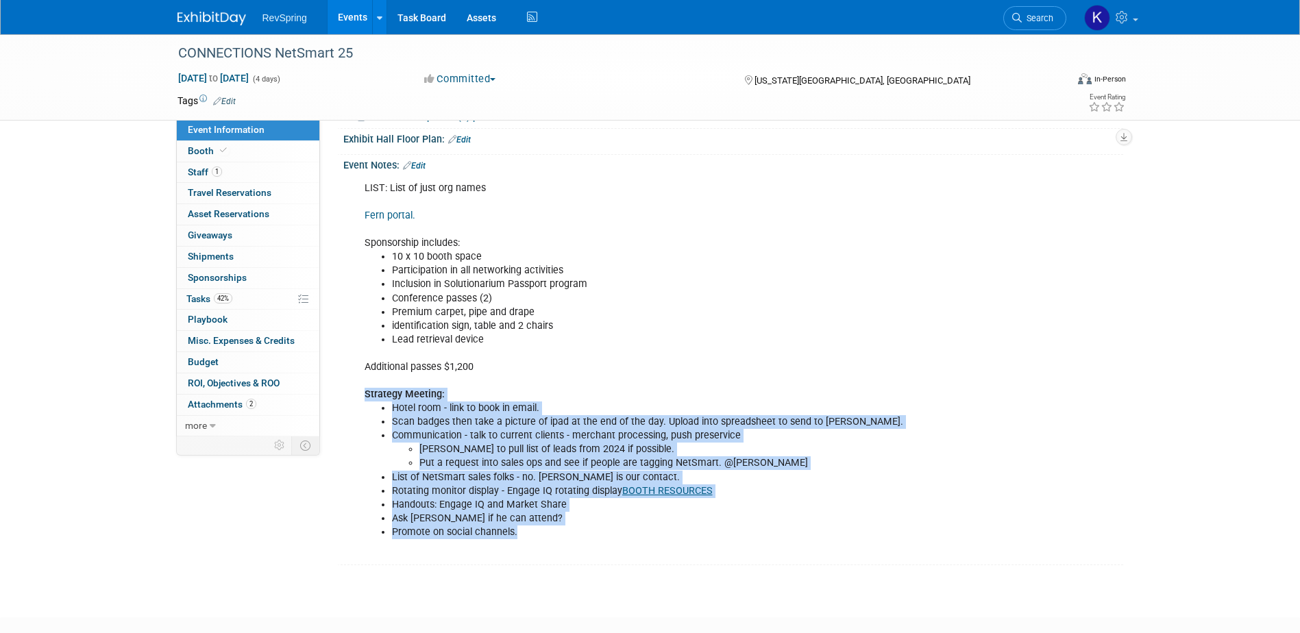
drag, startPoint x: 515, startPoint y: 532, endPoint x: 364, endPoint y: 394, distance: 204.7
click at [364, 394] on div "LIST: List of just org names Fern portal. Sponsorship includes: 10 x 10 booth s…" at bounding box center [663, 367] width 617 height 385
copy div "Strategy Meeting: Hotel room - link to book in email. Scan badges then take a p…"
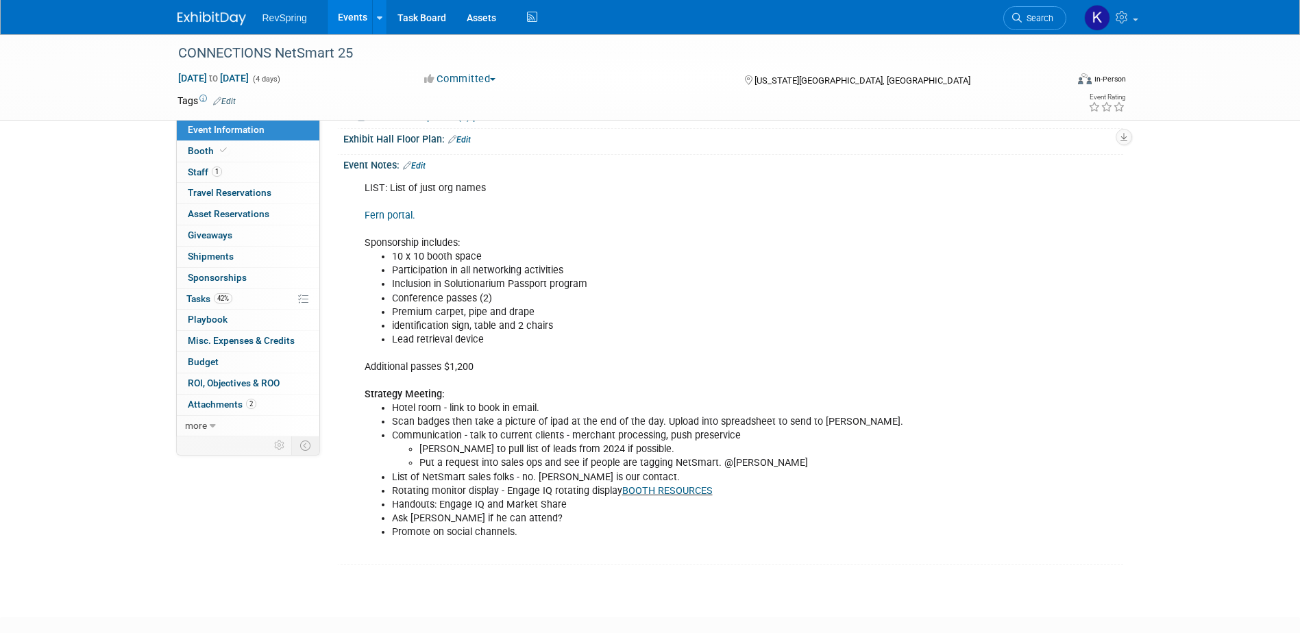
click at [765, 250] on li "10 x 10 booth space" at bounding box center [678, 257] width 572 height 14
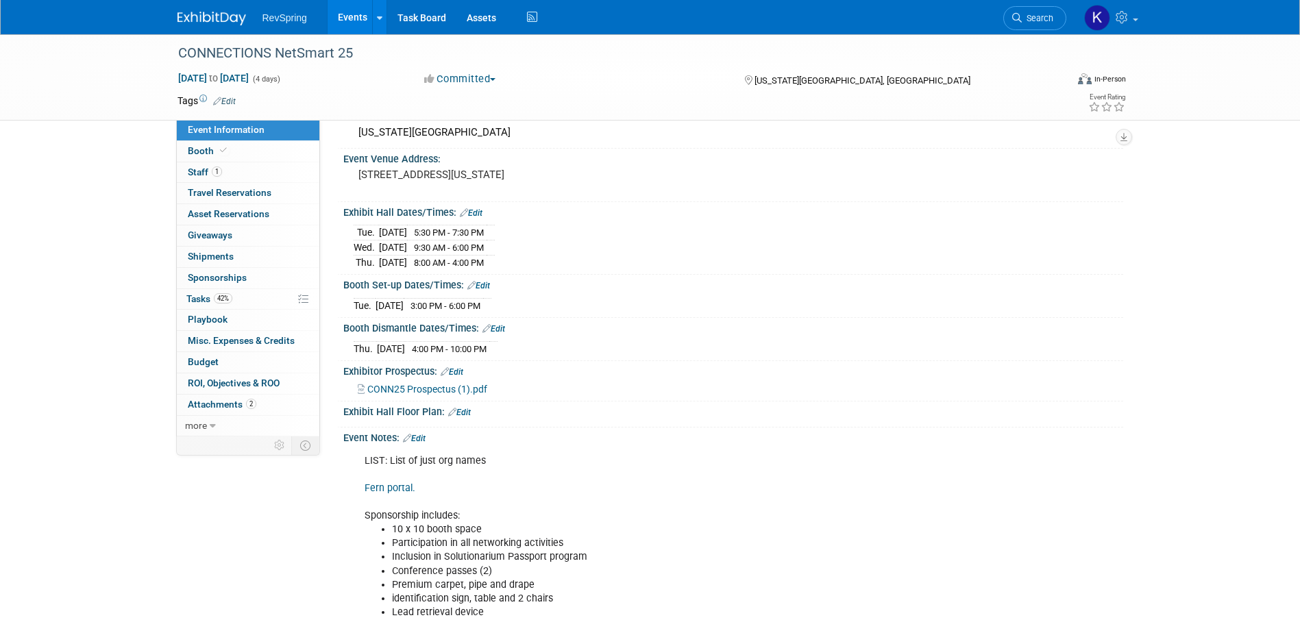
scroll to position [69, 0]
click at [396, 484] on link "Fern portal." at bounding box center [389, 490] width 51 height 12
click at [262, 297] on link "42% Tasks 42%" at bounding box center [248, 299] width 142 height 21
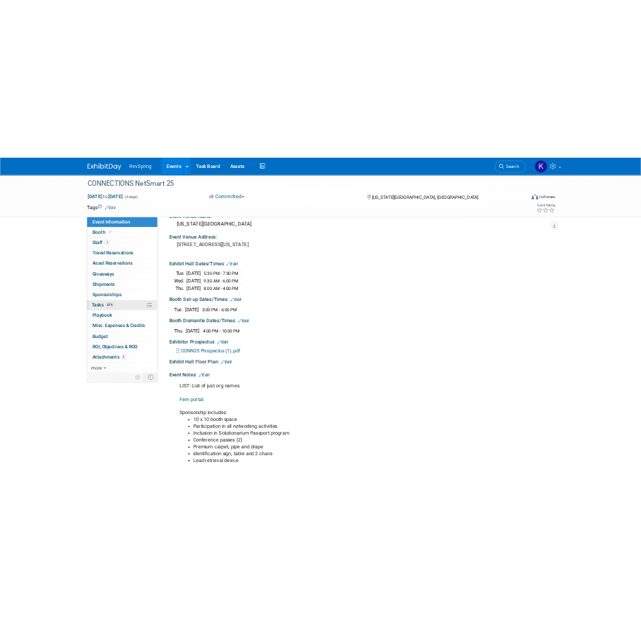
scroll to position [0, 0]
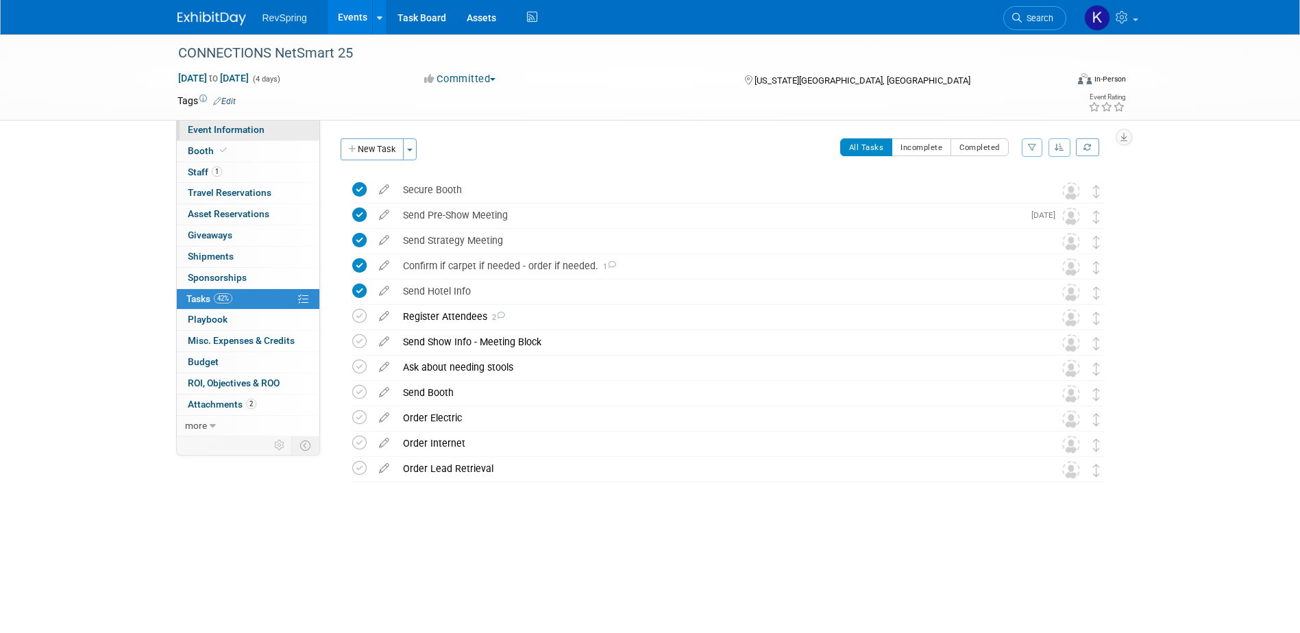
click at [224, 132] on span "Event Information" at bounding box center [226, 129] width 77 height 11
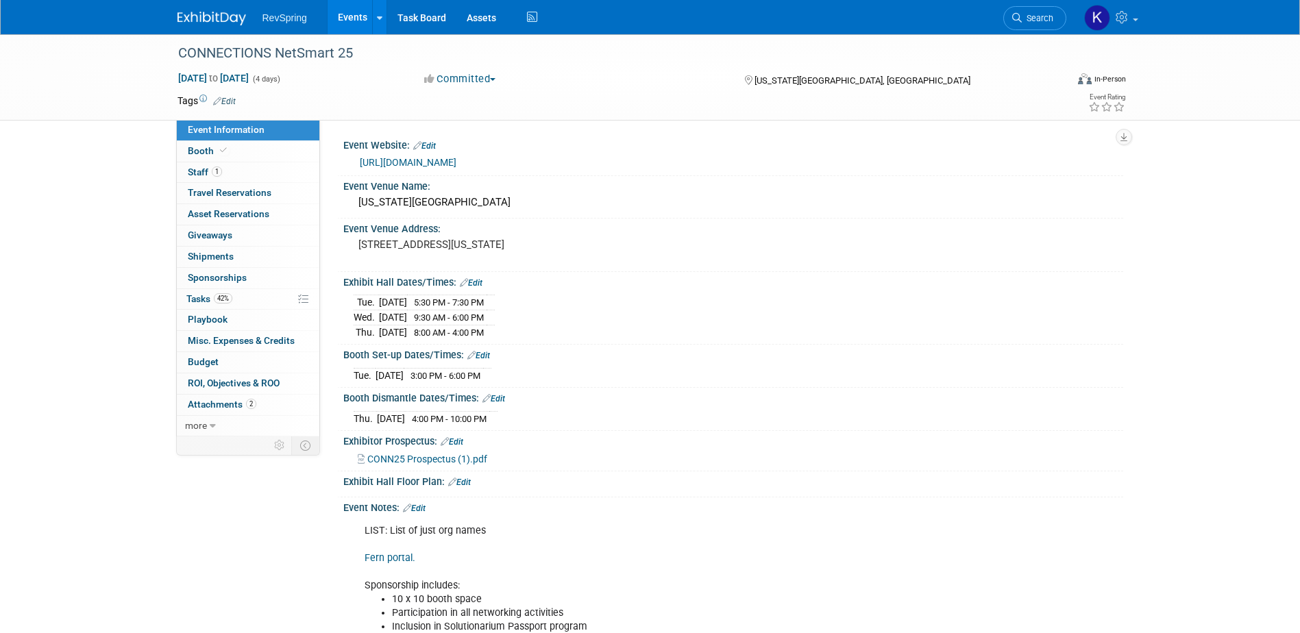
drag, startPoint x: 538, startPoint y: 368, endPoint x: 354, endPoint y: 373, distance: 184.4
click at [354, 373] on div "Tue. Oct 14, 2025 3:00 PM - 6:00 PM" at bounding box center [733, 373] width 759 height 18
copy table
drag, startPoint x: 415, startPoint y: 416, endPoint x: 354, endPoint y: 416, distance: 61.0
click at [354, 416] on tr "Thu. Oct 16, 2025 4:00 PM - 10:00 PM" at bounding box center [426, 418] width 144 height 14
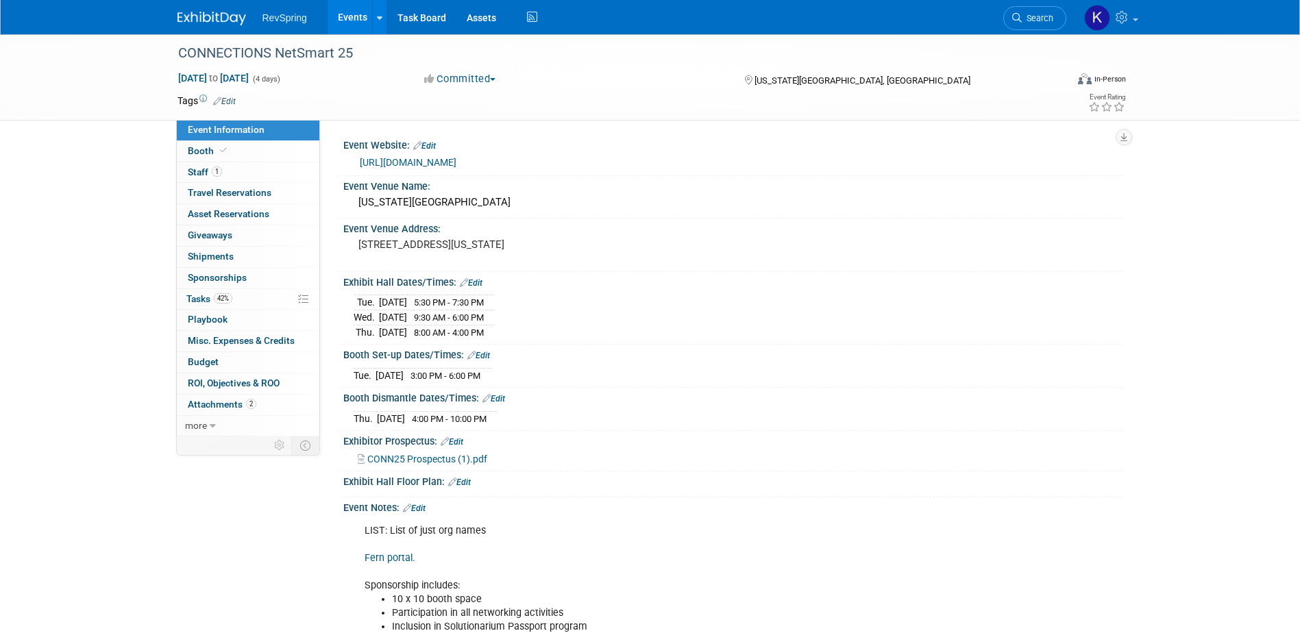
copy tr "Thu. Oct 16, 2025 4:00 PM - 10:00 PM"
drag, startPoint x: 523, startPoint y: 330, endPoint x: 354, endPoint y: 306, distance: 170.2
click at [354, 306] on tbody "Tue. Oct 14, 2025 5:30 PM - 7:30 PM Wed. Oct 15, 2025 9:30 AM - 6:00 PM Thu." at bounding box center [424, 317] width 141 height 44
copy tbody "Tue. Oct 14, 2025 5:30 PM - 7:30 PM Wed. Oct 15, 2025 9:30 AM - 6:00 PM Thu. Oc…"
click at [232, 293] on span "Tasks 42%" at bounding box center [209, 298] width 46 height 11
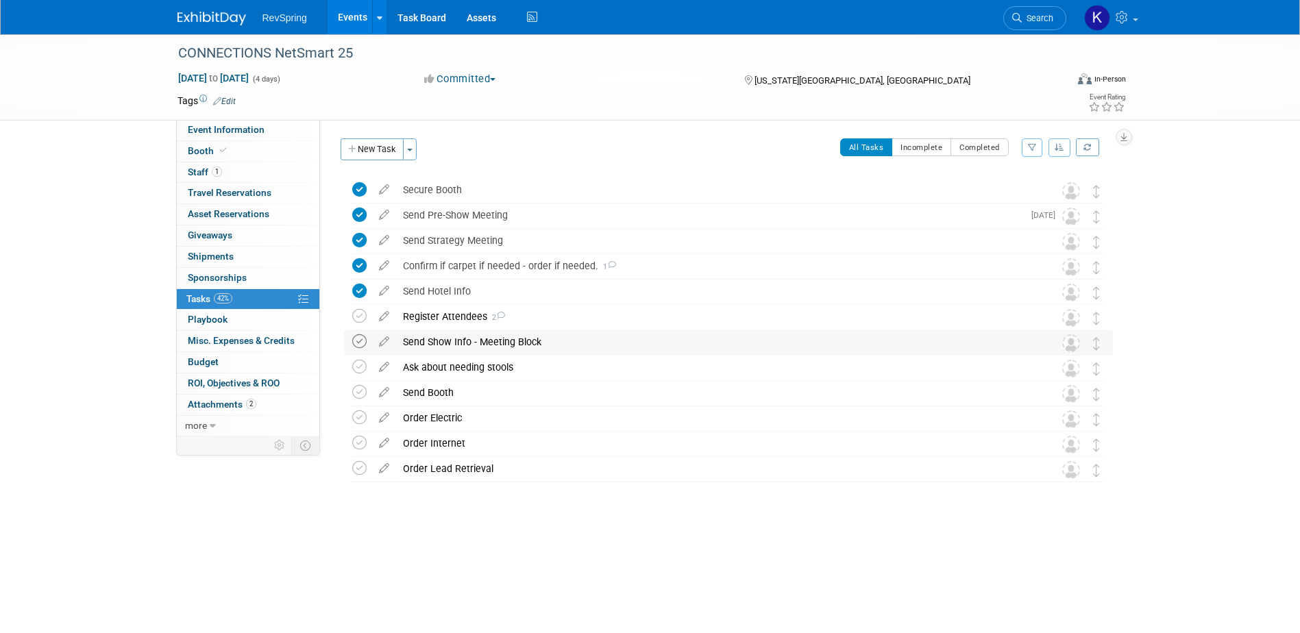
click at [360, 340] on icon at bounding box center [359, 341] width 14 height 14
click at [360, 367] on icon at bounding box center [359, 367] width 14 height 14
click at [356, 464] on icon at bounding box center [359, 468] width 14 height 14
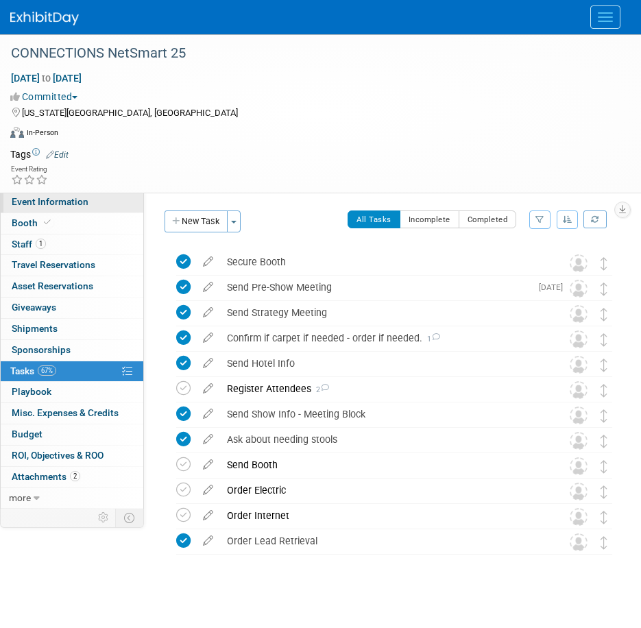
click at [92, 208] on link "Event Information" at bounding box center [72, 202] width 142 height 21
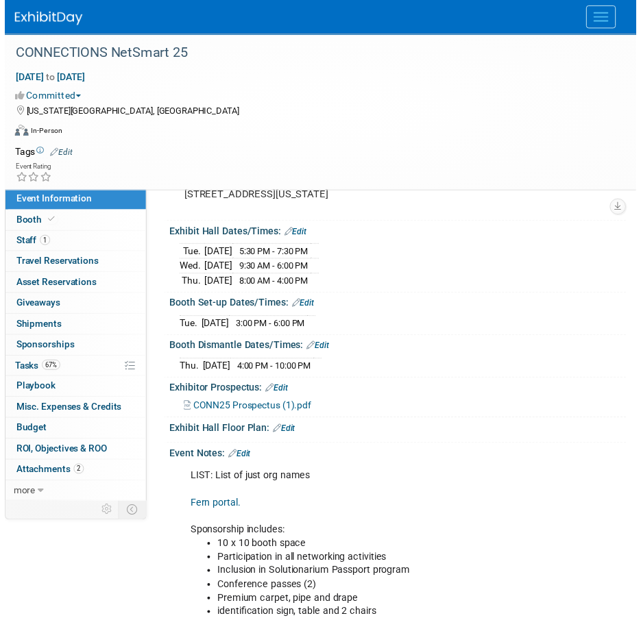
scroll to position [274, 0]
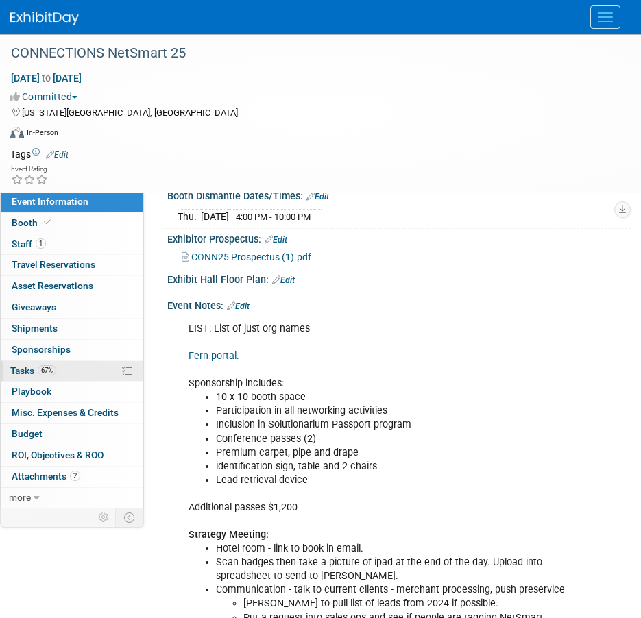
click at [74, 368] on link "67% Tasks 67%" at bounding box center [72, 371] width 142 height 21
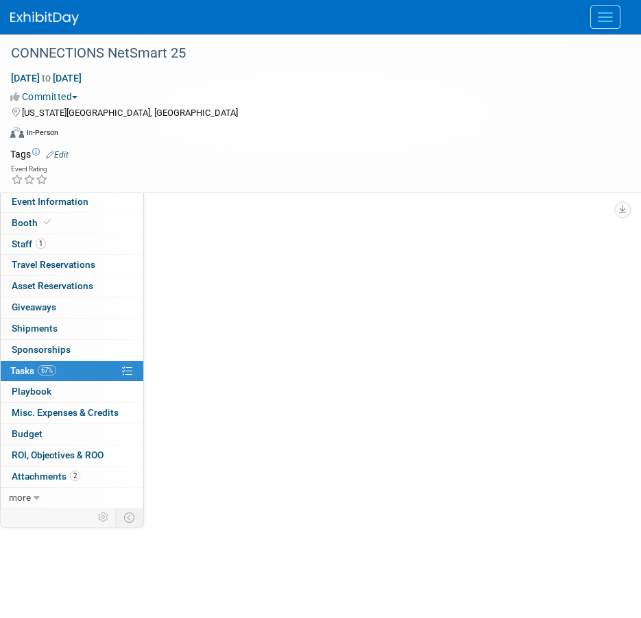
scroll to position [0, 0]
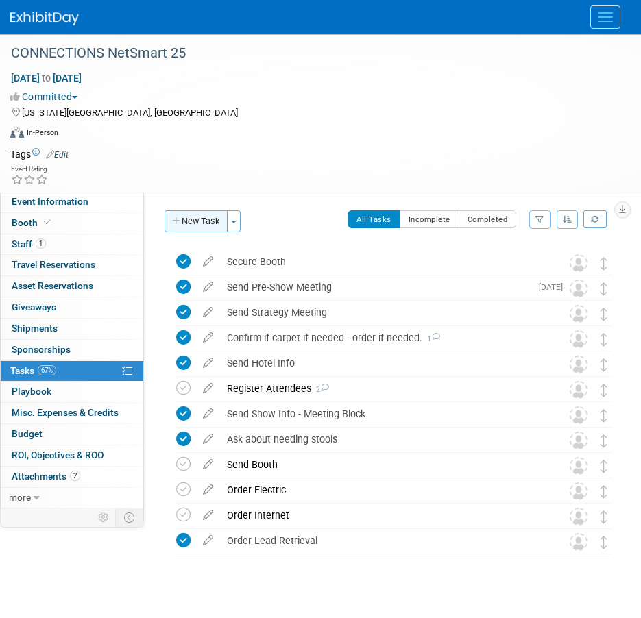
click at [195, 214] on button "New Task" at bounding box center [195, 221] width 63 height 22
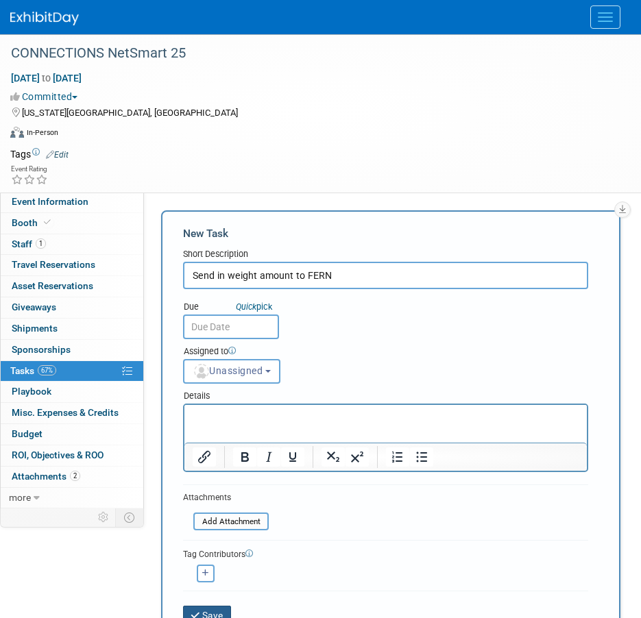
type input "Send in weight amount to FERN"
click at [203, 610] on button "Save" at bounding box center [207, 615] width 48 height 19
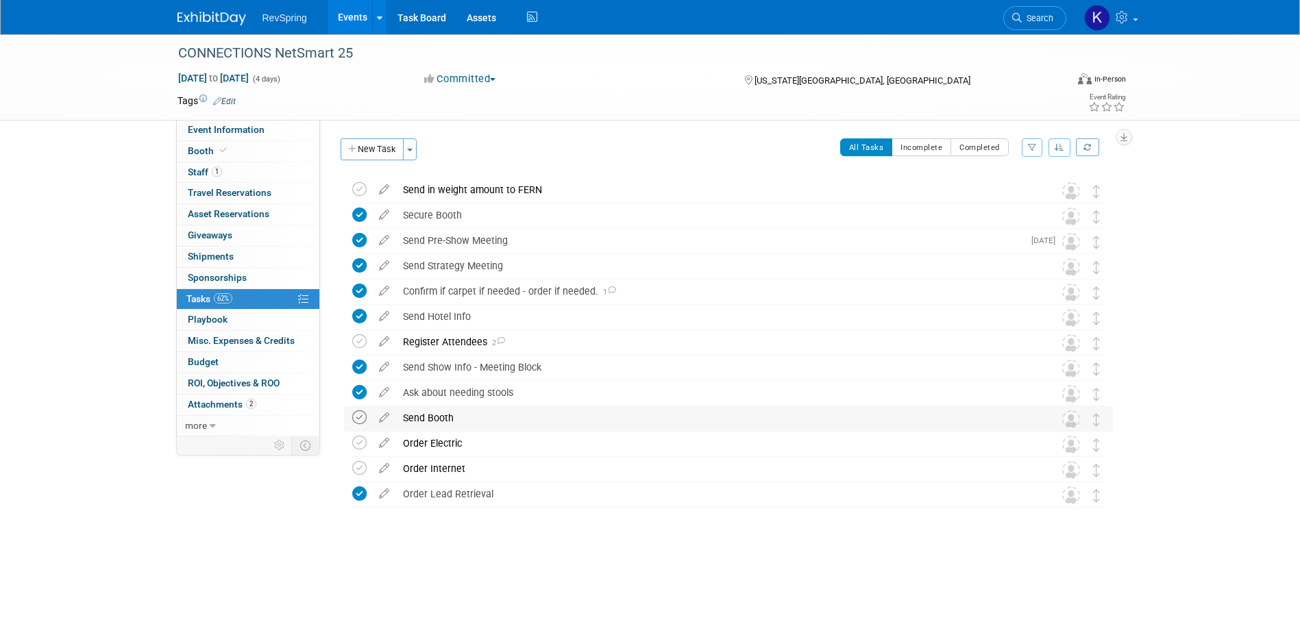
click at [362, 412] on icon at bounding box center [359, 417] width 14 height 14
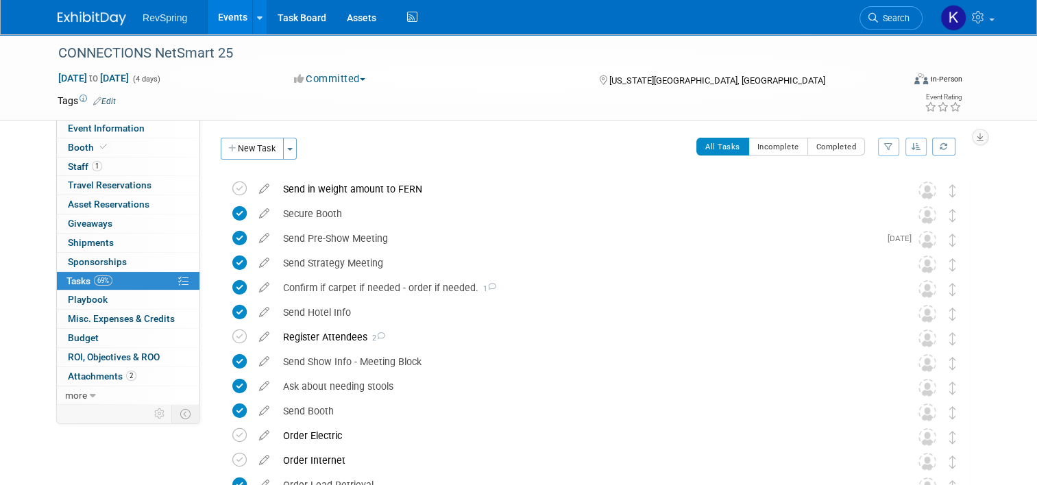
click at [221, 28] on link "Events" at bounding box center [233, 17] width 50 height 34
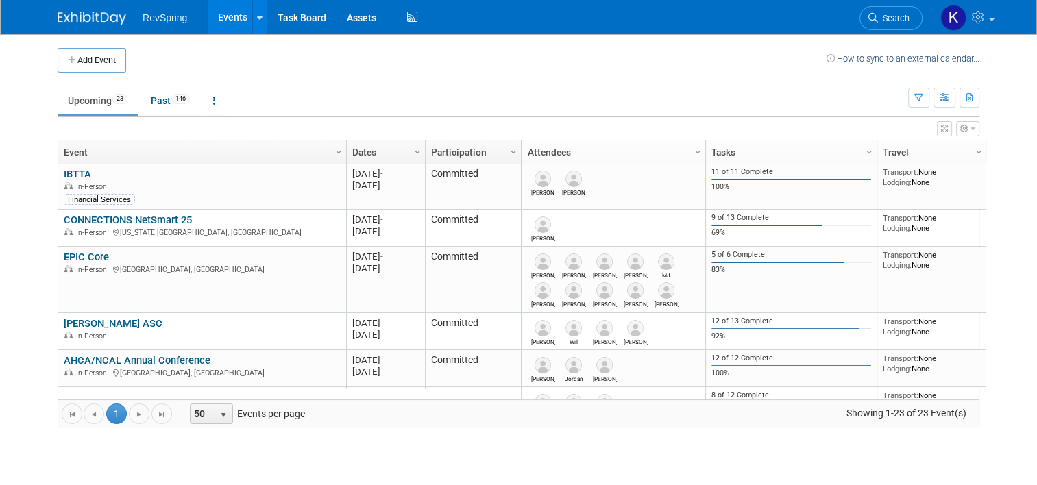
scroll to position [238, 0]
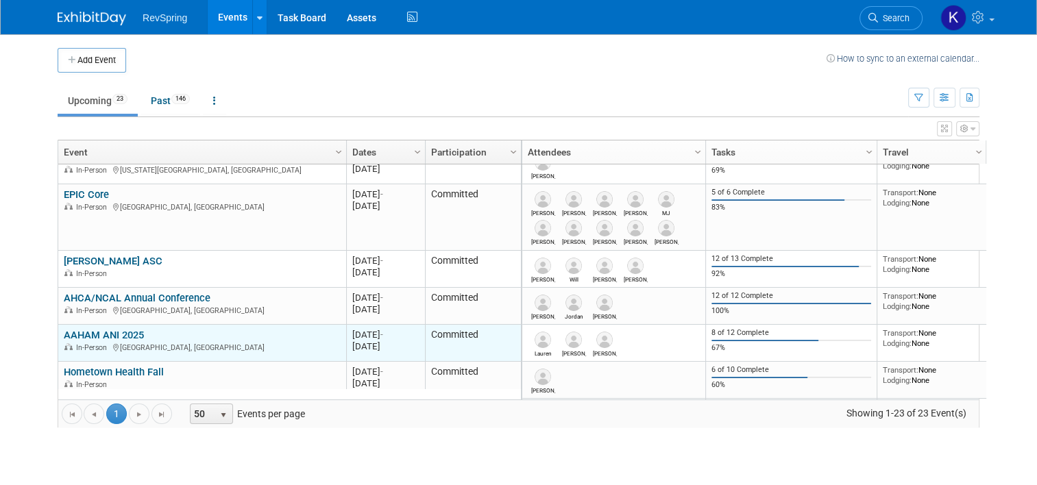
click at [121, 329] on link "AAHAM ANI 2025" at bounding box center [104, 335] width 80 height 12
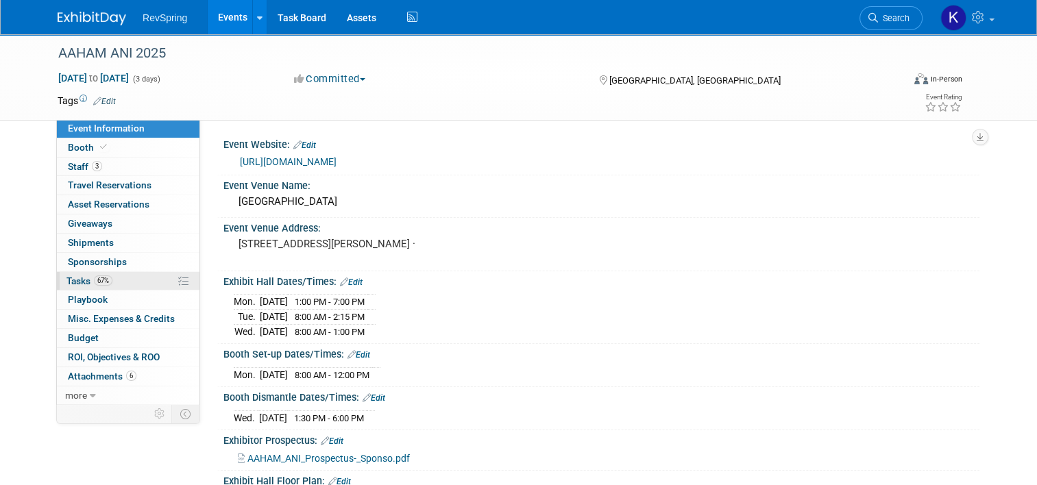
click at [123, 281] on link "67% Tasks 67%" at bounding box center [128, 281] width 142 height 18
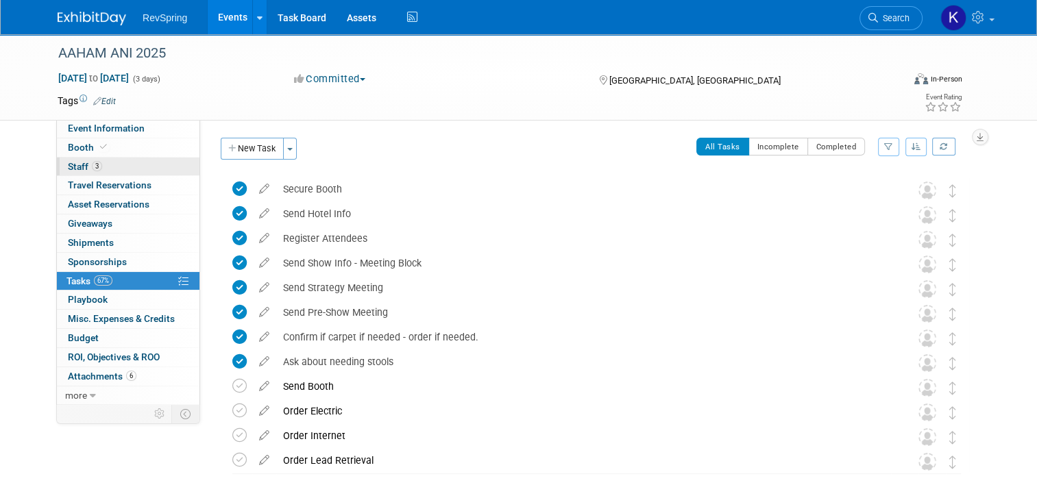
click at [74, 167] on span "Staff 3" at bounding box center [85, 166] width 34 height 11
